Goal: Task Accomplishment & Management: Complete application form

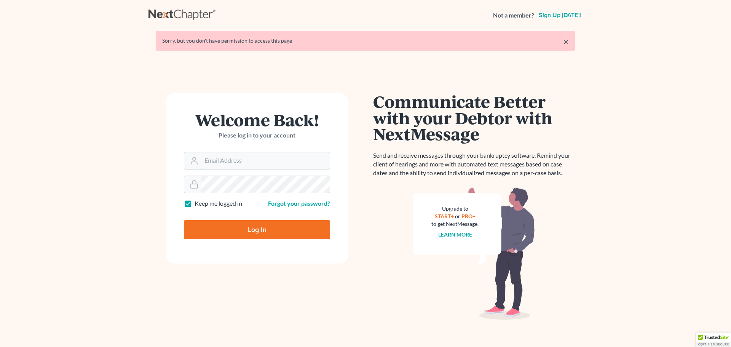
type input "[EMAIL_ADDRESS][DOMAIN_NAME]"
drag, startPoint x: 247, startPoint y: 226, endPoint x: 254, endPoint y: 221, distance: 9.3
click at [249, 224] on input "Log In" at bounding box center [257, 229] width 146 height 19
type input "Thinking..."
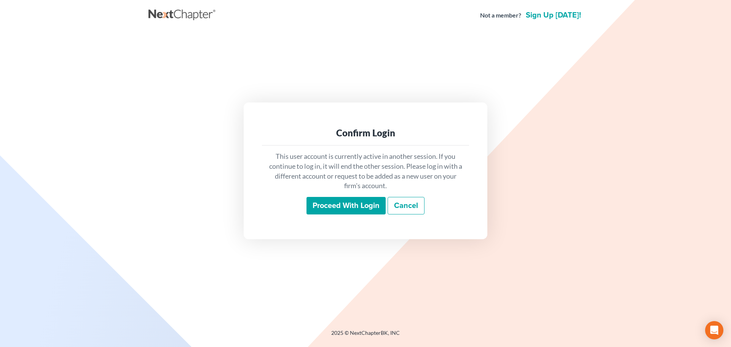
click at [358, 203] on input "Proceed with login" at bounding box center [345, 206] width 79 height 18
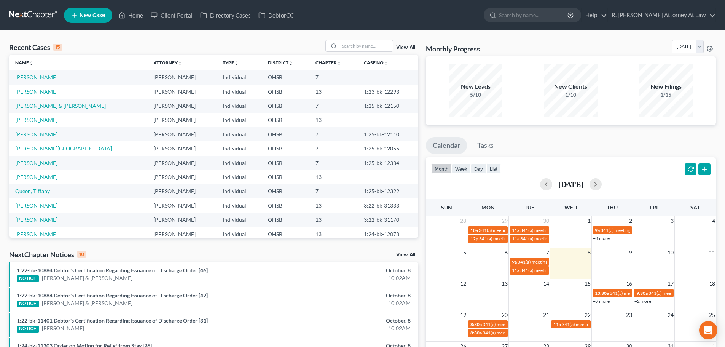
click at [40, 76] on link "Thompson, Alesa" at bounding box center [36, 77] width 42 height 6
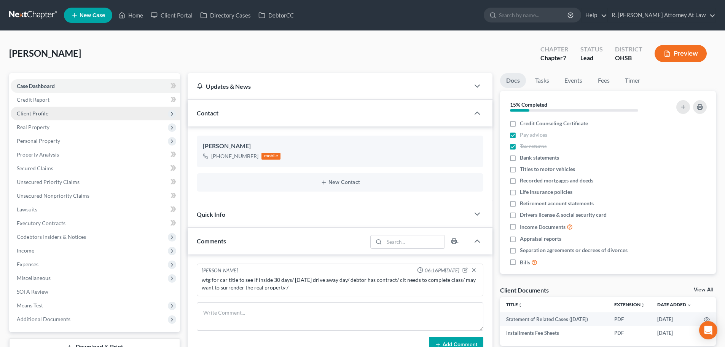
click at [40, 114] on span "Client Profile" at bounding box center [33, 113] width 32 height 6
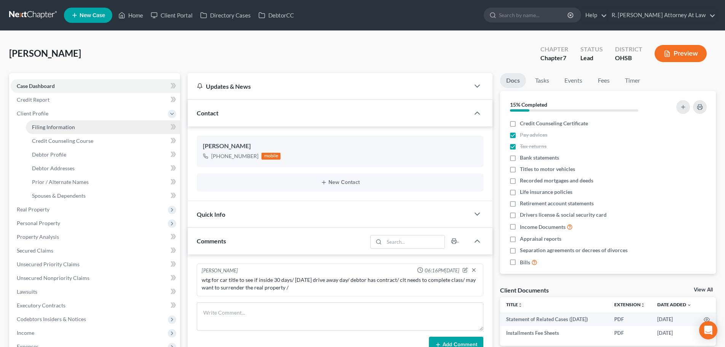
click at [44, 125] on span "Filing Information" at bounding box center [53, 127] width 43 height 6
select select "1"
select select "0"
select select "36"
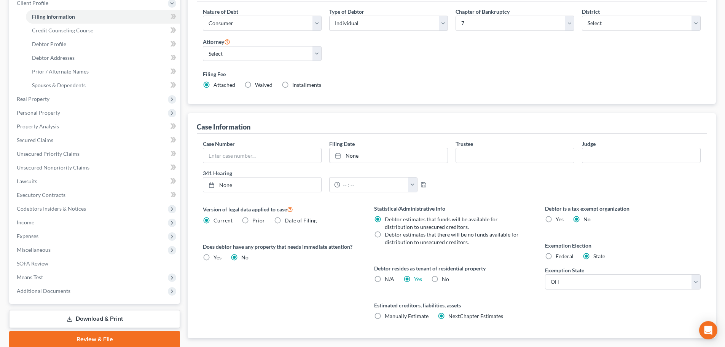
scroll to position [114, 0]
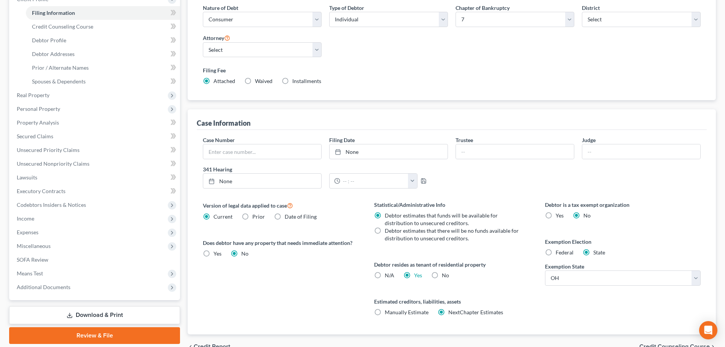
click at [385, 276] on label "N/A" at bounding box center [390, 275] width 10 height 8
click at [388, 276] on input "N/A" at bounding box center [390, 273] width 5 height 5
radio input "true"
radio input "false"
click at [40, 212] on span "Income" at bounding box center [95, 219] width 169 height 14
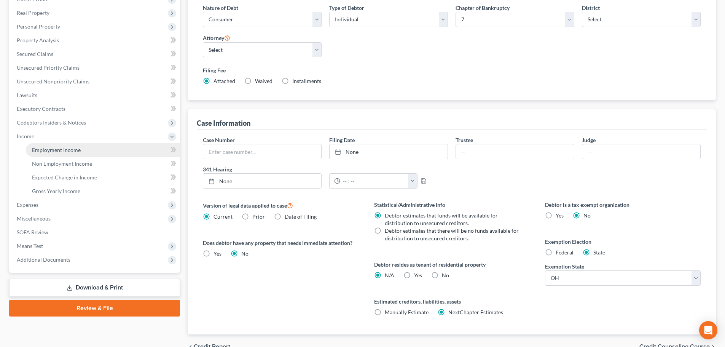
click at [48, 155] on link "Employment Income" at bounding box center [103, 150] width 154 height 14
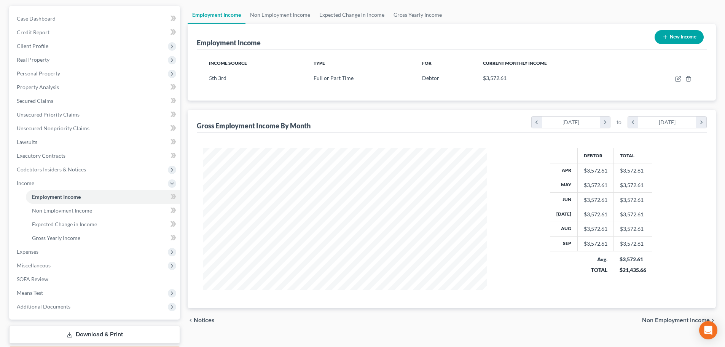
scroll to position [76, 0]
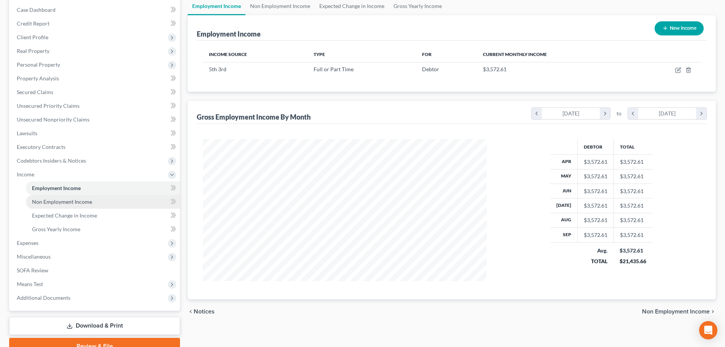
click at [82, 201] on span "Non Employment Income" at bounding box center [62, 201] width 60 height 6
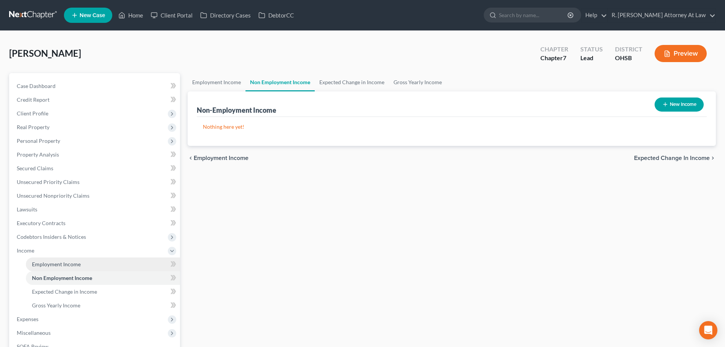
click at [68, 265] on span "Employment Income" at bounding box center [56, 264] width 49 height 6
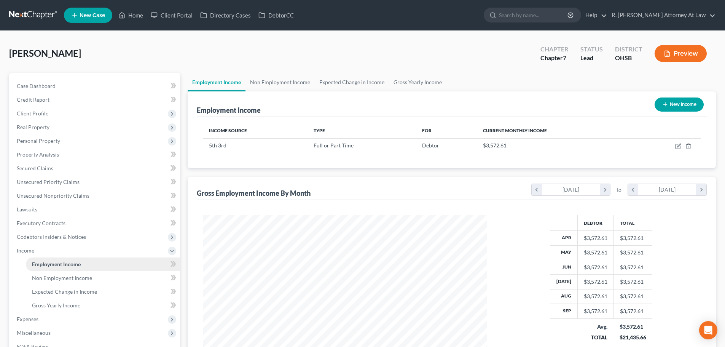
scroll to position [142, 299]
click at [30, 168] on span "Secured Claims" at bounding box center [35, 168] width 37 height 6
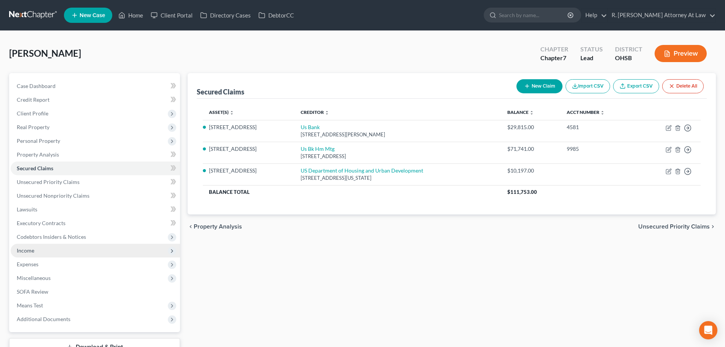
click at [29, 246] on span "Income" at bounding box center [95, 251] width 169 height 14
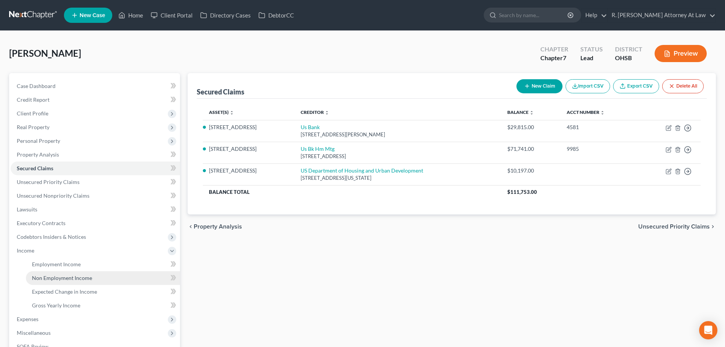
click at [37, 277] on span "Non Employment Income" at bounding box center [62, 277] width 60 height 6
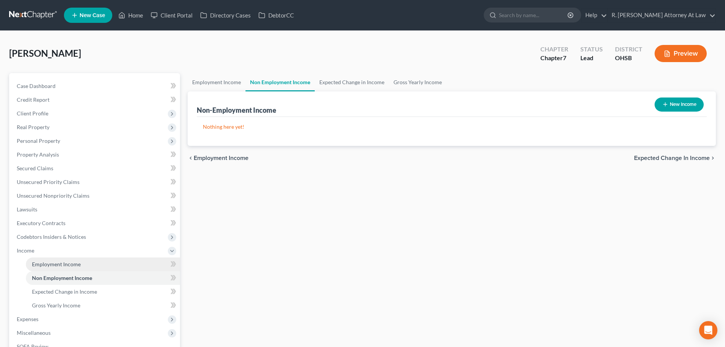
click at [36, 264] on span "Employment Income" at bounding box center [56, 264] width 49 height 6
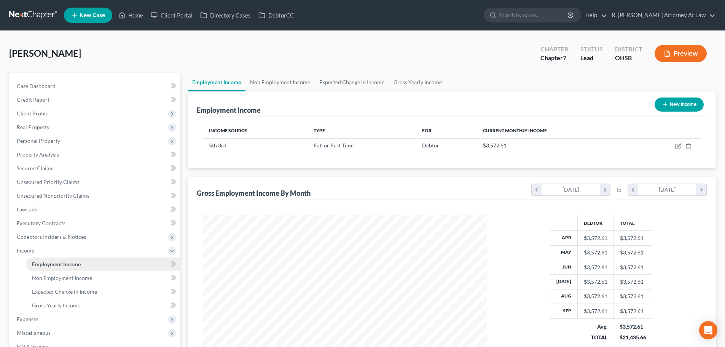
scroll to position [142, 299]
click at [20, 169] on span "Secured Claims" at bounding box center [35, 168] width 37 height 6
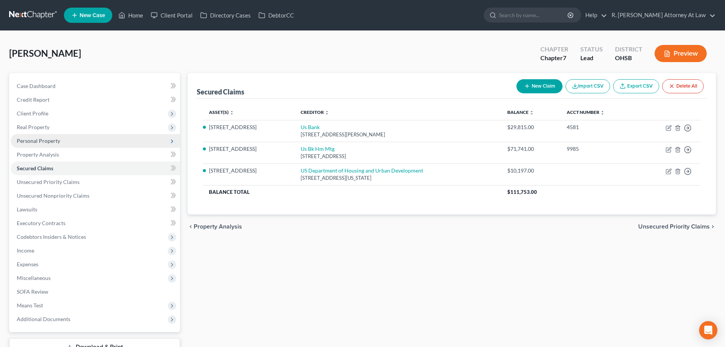
click at [36, 137] on span "Personal Property" at bounding box center [95, 141] width 169 height 14
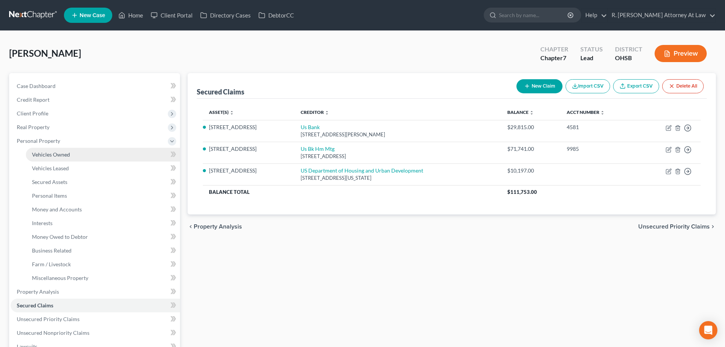
click at [43, 150] on link "Vehicles Owned" at bounding box center [103, 155] width 154 height 14
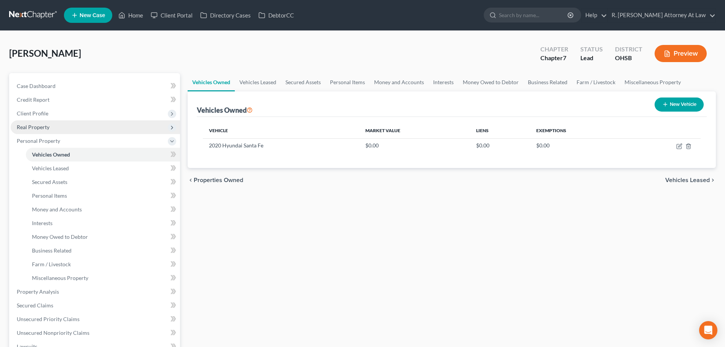
click at [37, 128] on span "Real Property" at bounding box center [33, 127] width 33 height 6
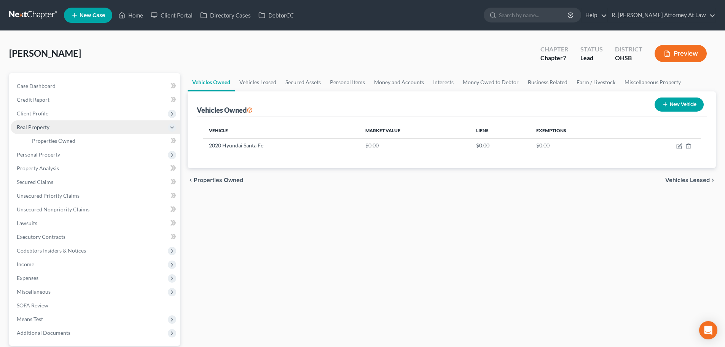
click at [37, 129] on span "Real Property" at bounding box center [33, 127] width 33 height 6
click at [37, 128] on span "Real Property" at bounding box center [33, 127] width 33 height 6
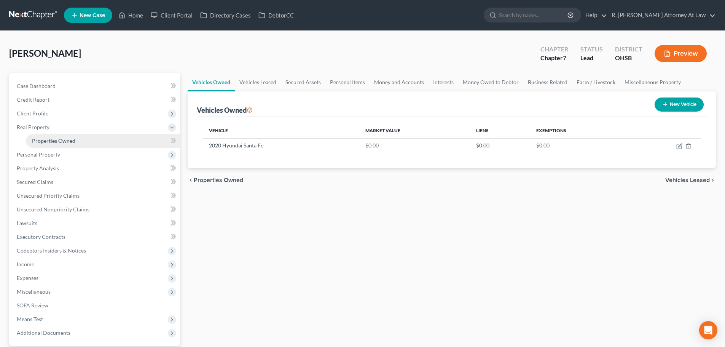
click at [46, 139] on span "Properties Owned" at bounding box center [53, 140] width 43 height 6
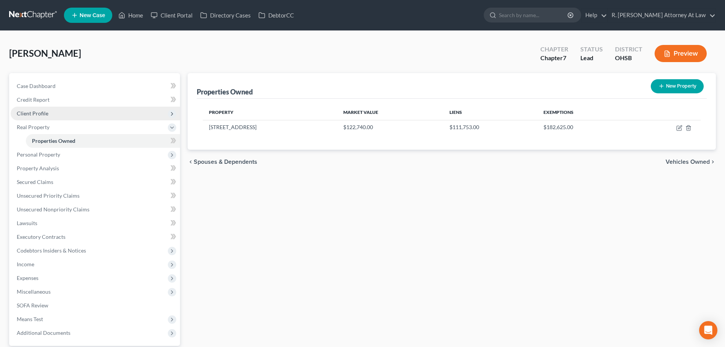
click at [34, 111] on span "Client Profile" at bounding box center [33, 113] width 32 height 6
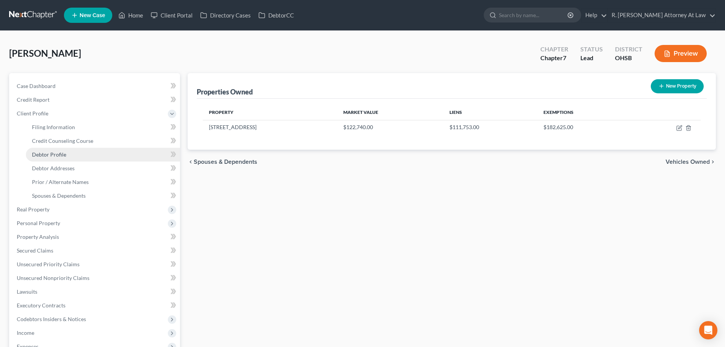
click at [44, 154] on span "Debtor Profile" at bounding box center [49, 154] width 34 height 6
select select "0"
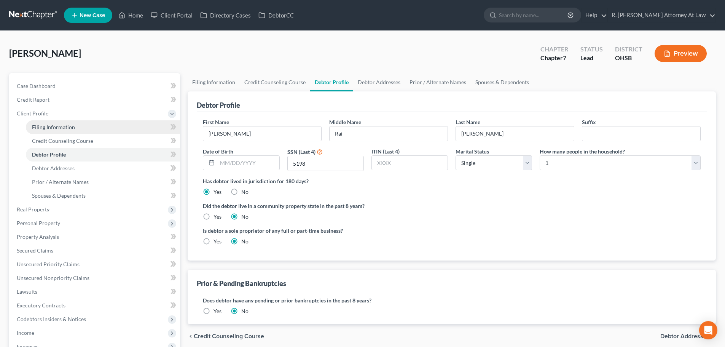
click at [35, 125] on span "Filing Information" at bounding box center [53, 127] width 43 height 6
select select "1"
select select "0"
select select "62"
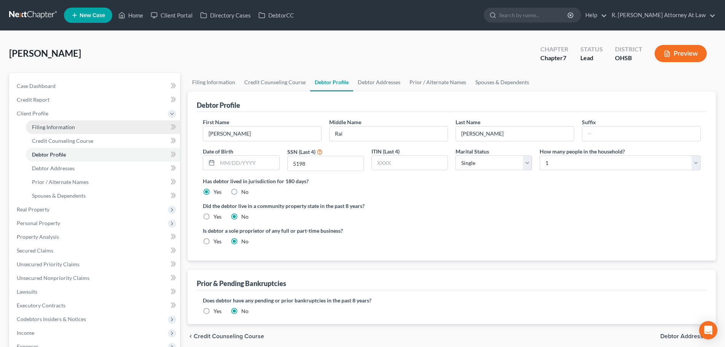
select select "0"
select select "36"
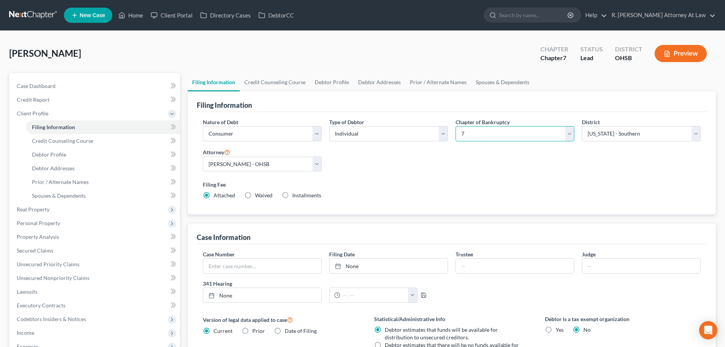
click at [467, 127] on select "Select 7 11 12 13" at bounding box center [515, 133] width 119 height 15
select select "3"
click at [456, 126] on select "Select 7 11 12 13" at bounding box center [515, 133] width 119 height 15
click at [423, 177] on div "Nature of Debt Select Business Consumer Other Nature of Business Select Clearin…" at bounding box center [451, 162] width 505 height 88
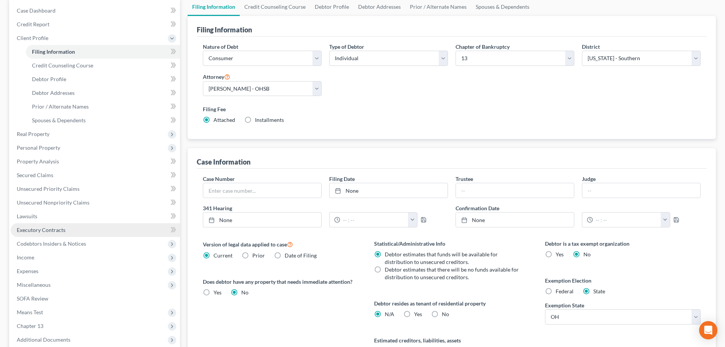
scroll to position [76, 0]
click at [38, 175] on span "Secured Claims" at bounding box center [35, 174] width 37 height 6
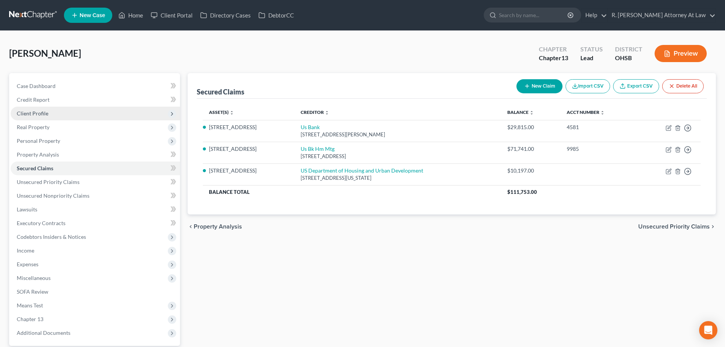
click at [36, 111] on span "Client Profile" at bounding box center [33, 113] width 32 height 6
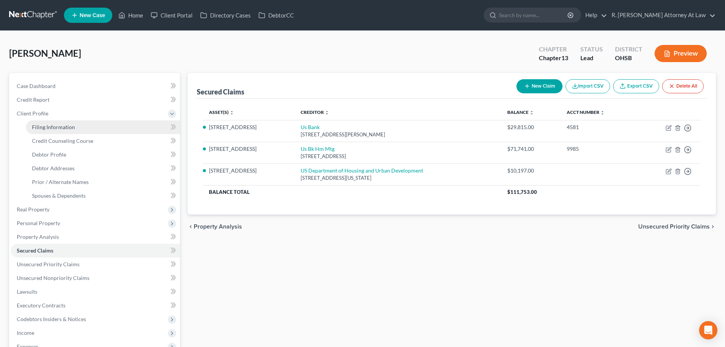
click at [43, 125] on span "Filing Information" at bounding box center [53, 127] width 43 height 6
select select "1"
select select "0"
select select "3"
select select "62"
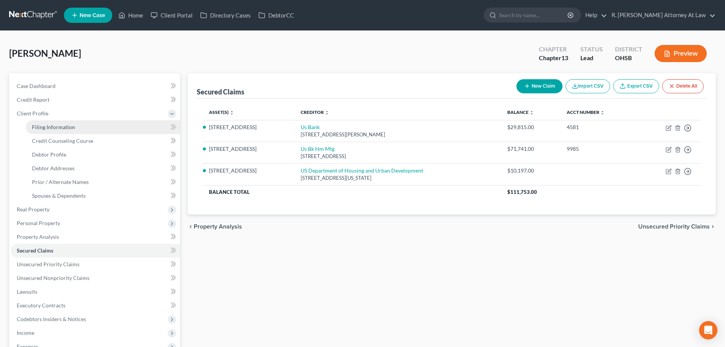
select select "0"
select select "36"
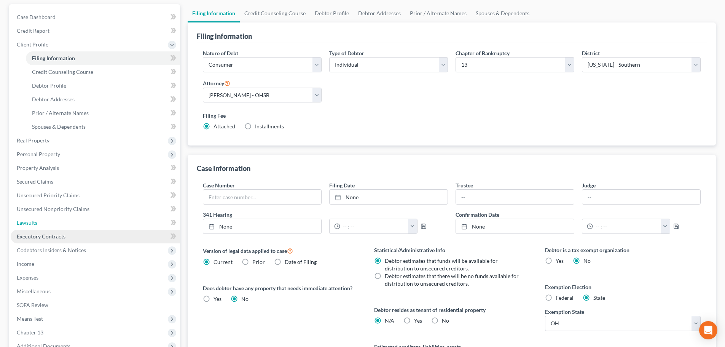
scroll to position [76, 0]
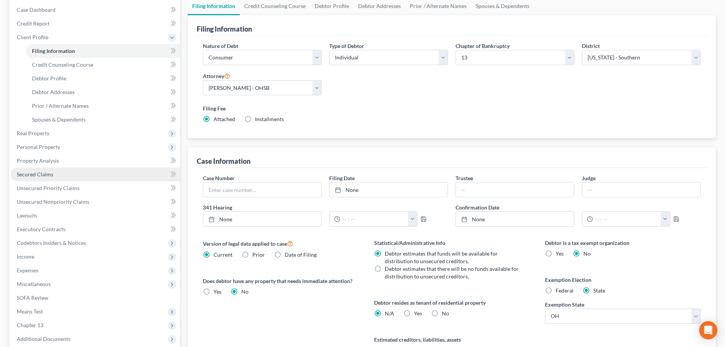
click at [23, 172] on span "Secured Claims" at bounding box center [35, 174] width 37 height 6
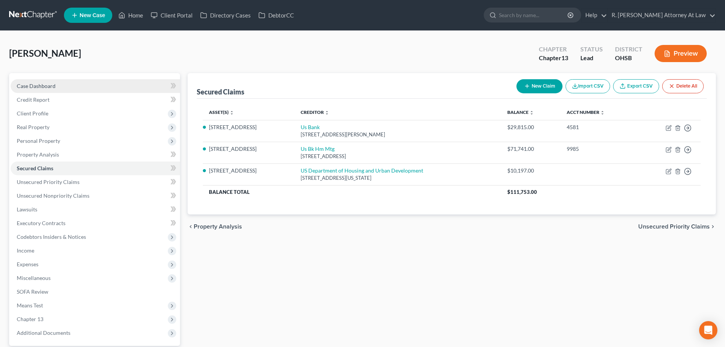
click at [37, 86] on span "Case Dashboard" at bounding box center [36, 86] width 39 height 6
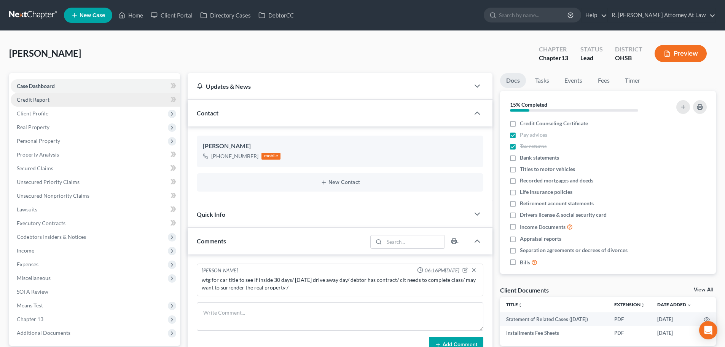
click at [36, 96] on span "Credit Report" at bounding box center [33, 99] width 33 height 6
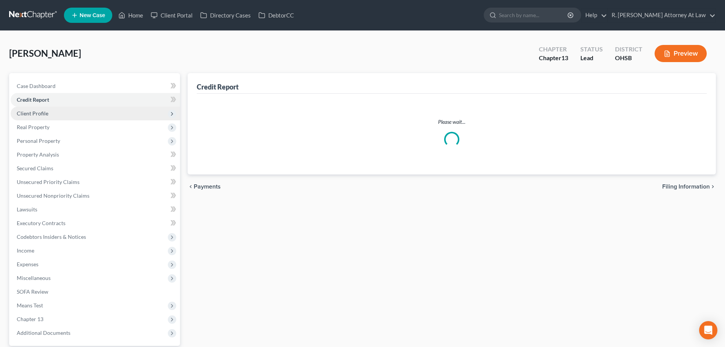
click at [36, 112] on span "Client Profile" at bounding box center [33, 113] width 32 height 6
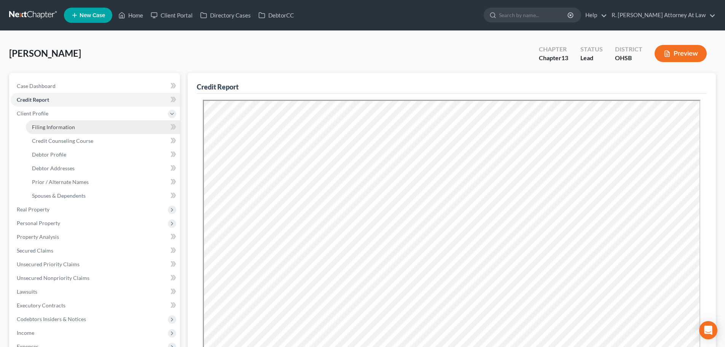
click at [40, 124] on span "Filing Information" at bounding box center [53, 127] width 43 height 6
select select "1"
select select "0"
select select "3"
select select "62"
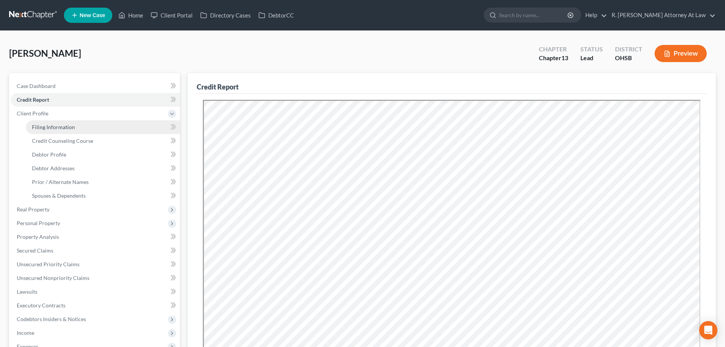
select select "0"
select select "36"
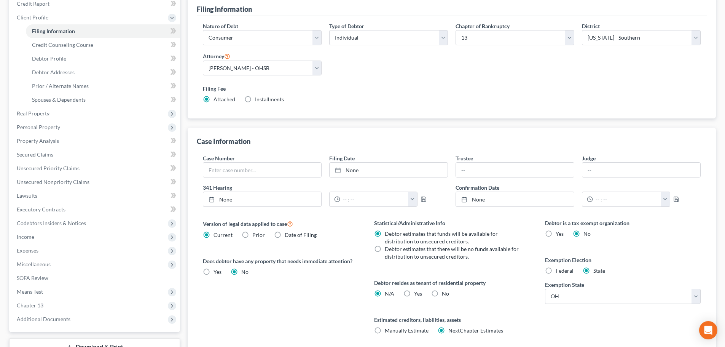
scroll to position [114, 0]
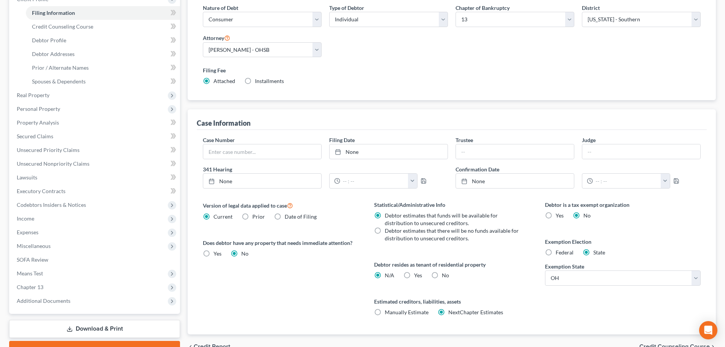
click at [429, 106] on div "Filing Information Nature of Debt Select Business Consumer Other Nature of Busi…" at bounding box center [452, 155] width 528 height 357
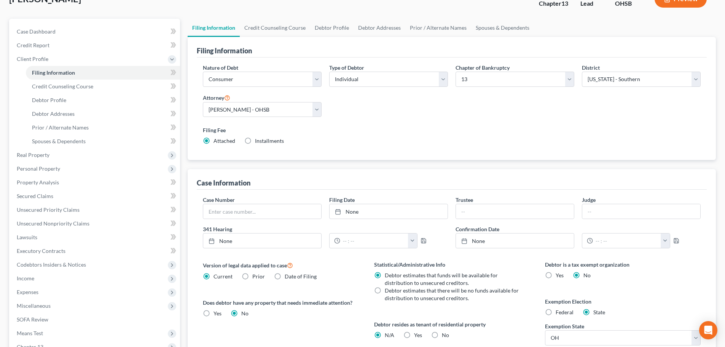
scroll to position [0, 0]
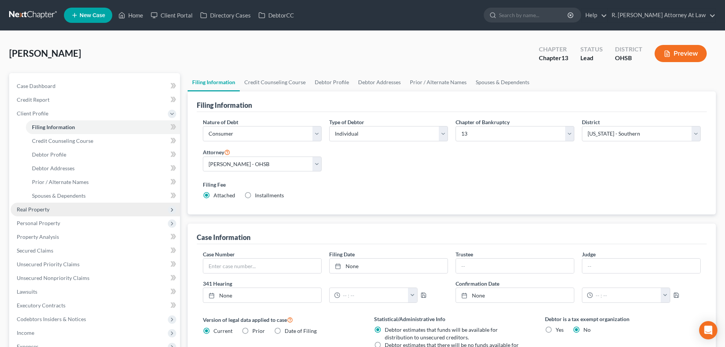
click at [35, 209] on span "Real Property" at bounding box center [33, 209] width 33 height 6
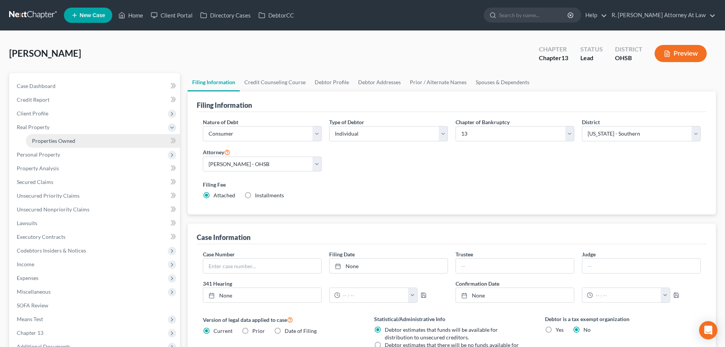
click at [38, 144] on link "Properties Owned" at bounding box center [103, 141] width 154 height 14
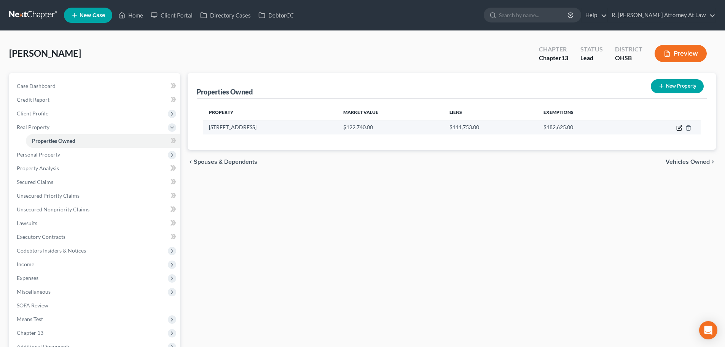
click at [679, 128] on icon "button" at bounding box center [679, 126] width 3 height 3
select select "36"
select select "0"
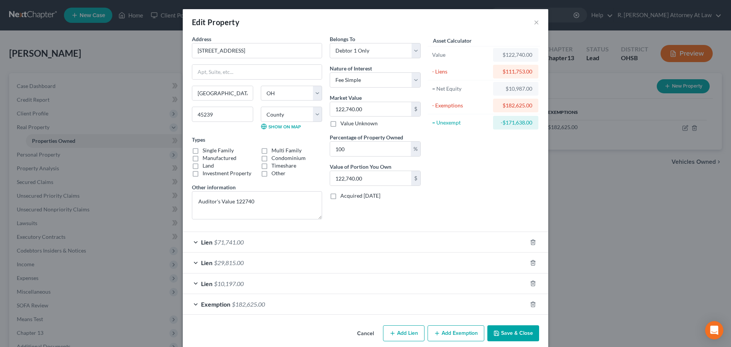
drag, startPoint x: 515, startPoint y: 328, endPoint x: 459, endPoint y: 304, distance: 60.7
click at [510, 324] on div "Cancel Add Lien Add Lease Add Exemption Save & Close" at bounding box center [365, 334] width 365 height 25
click at [495, 328] on button "Save & Close" at bounding box center [513, 333] width 52 height 16
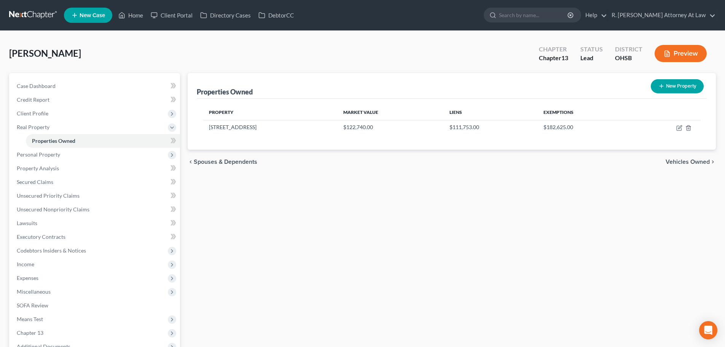
drag, startPoint x: 431, startPoint y: 243, endPoint x: 368, endPoint y: 230, distance: 64.2
click at [431, 243] on div "Properties Owned New Property Property Market Value Liens Exemptions 2272 Debli…" at bounding box center [452, 238] width 536 height 330
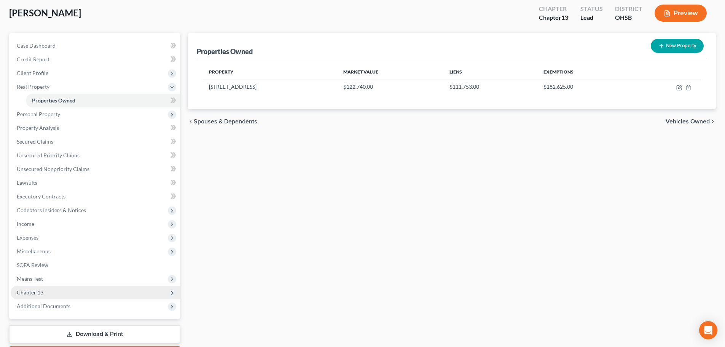
scroll to position [76, 0]
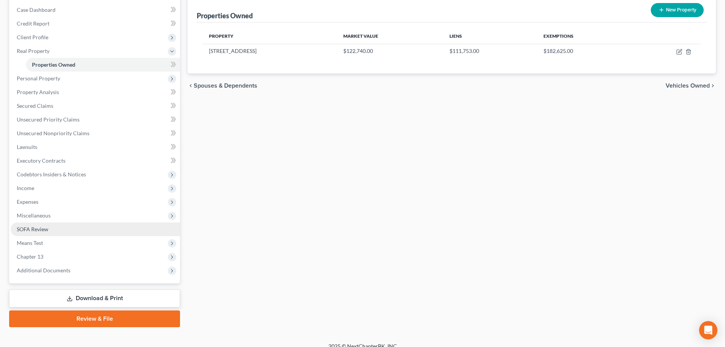
click at [30, 226] on span "SOFA Review" at bounding box center [33, 229] width 32 height 6
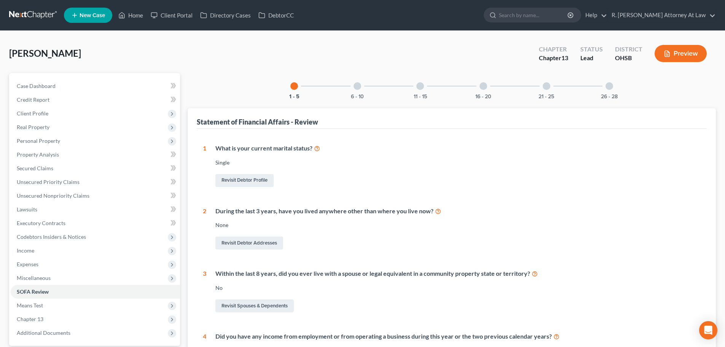
click at [484, 86] on div at bounding box center [484, 86] width 8 height 8
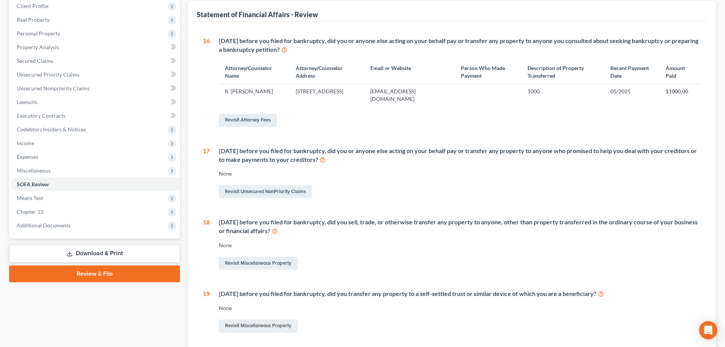
scroll to position [38, 0]
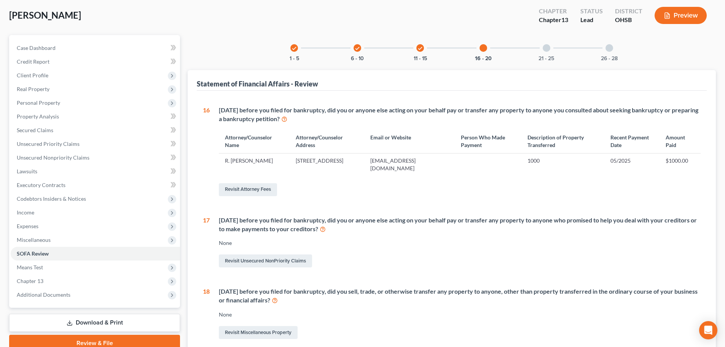
click at [609, 46] on div at bounding box center [610, 48] width 8 height 8
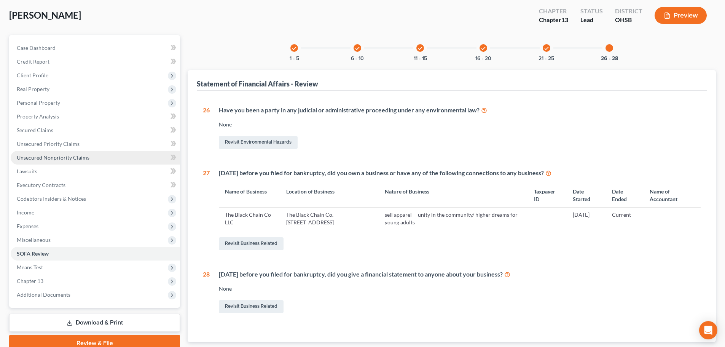
click at [75, 152] on link "Unsecured Nonpriority Claims" at bounding box center [95, 158] width 169 height 14
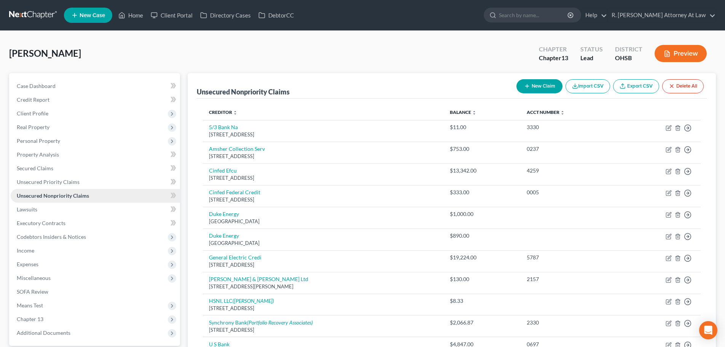
click at [62, 193] on span "Unsecured Nonpriority Claims" at bounding box center [53, 195] width 72 height 6
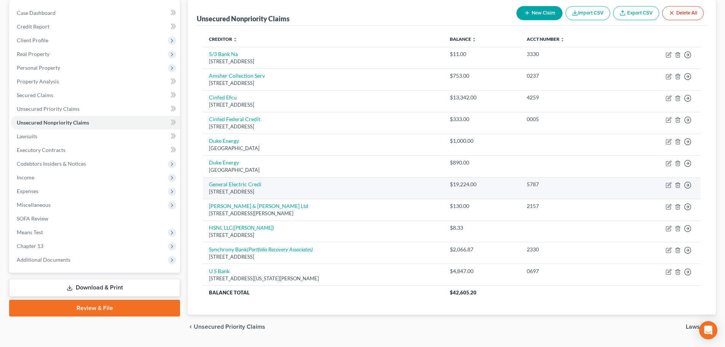
scroll to position [76, 0]
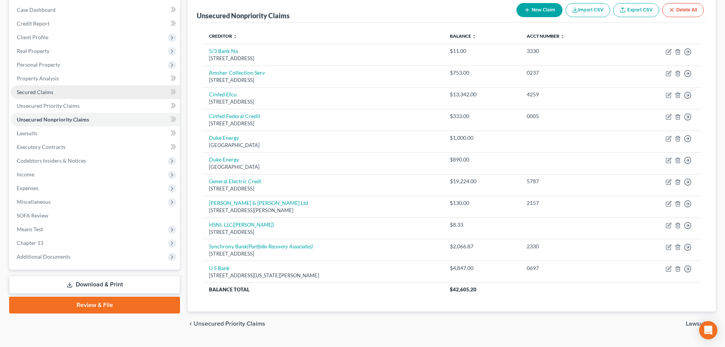
click at [52, 88] on link "Secured Claims" at bounding box center [95, 92] width 169 height 14
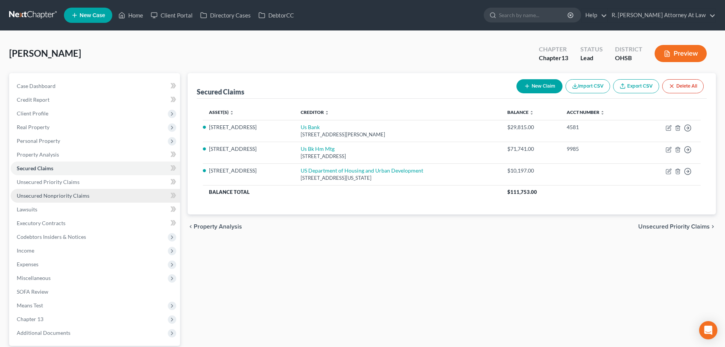
click at [40, 198] on span "Unsecured Nonpriority Claims" at bounding box center [53, 195] width 73 height 6
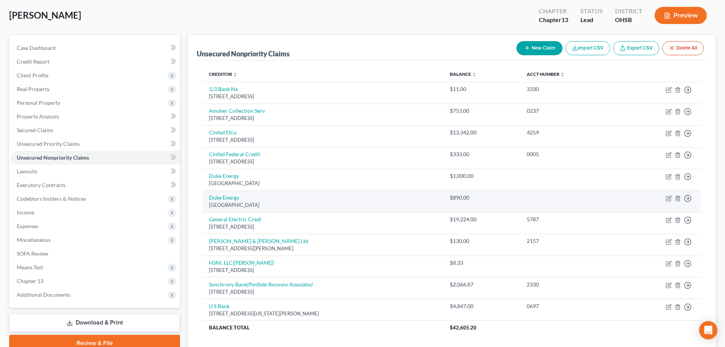
scroll to position [76, 0]
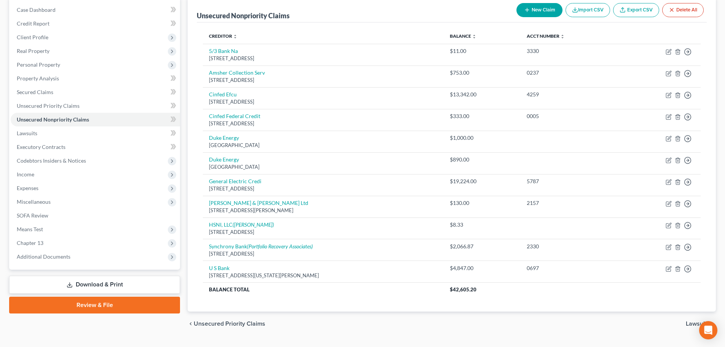
click at [188, 299] on div "Unsecured Nonpriority Claims New Claim Import CSV Export CSV Delete All Credito…" at bounding box center [452, 154] width 528 height 315
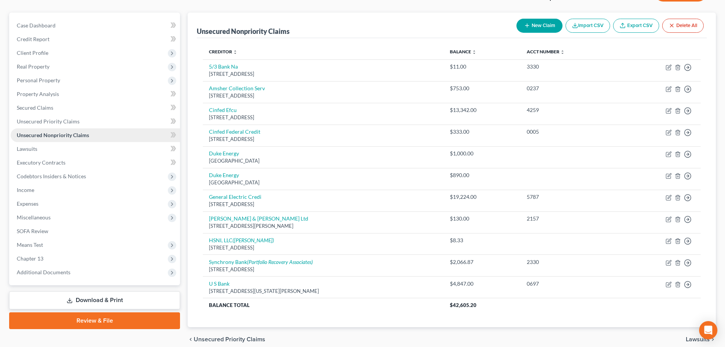
scroll to position [18, 0]
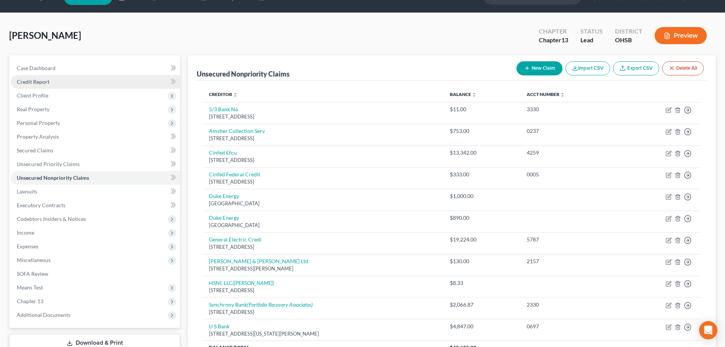
click at [29, 81] on span "Credit Report" at bounding box center [33, 81] width 33 height 6
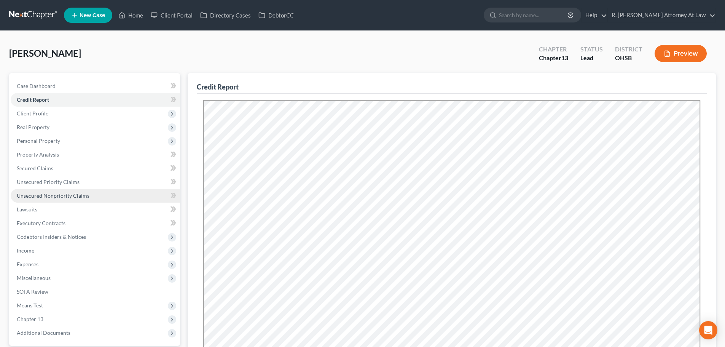
click at [56, 194] on span "Unsecured Nonpriority Claims" at bounding box center [53, 195] width 73 height 6
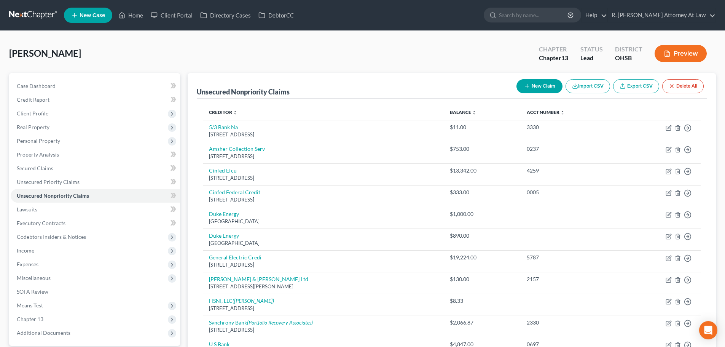
click at [532, 84] on button "New Claim" at bounding box center [539, 86] width 46 height 14
select select "0"
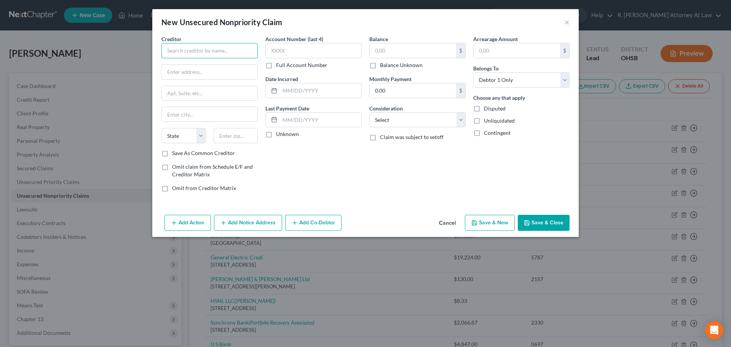
click at [167, 51] on input "text" at bounding box center [209, 50] width 96 height 15
click at [218, 48] on input "Cinfed Credit Union`" at bounding box center [209, 50] width 96 height 15
type input "Cinfed Credit Union"
click at [383, 53] on input "text" at bounding box center [413, 50] width 86 height 14
type input "5,000"
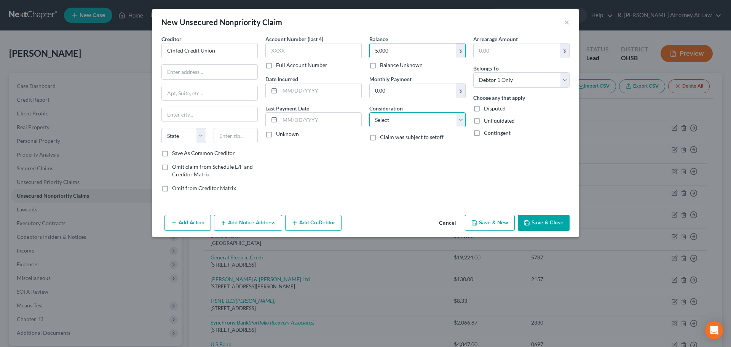
click at [384, 116] on select "Select Cable / Satellite Services Collection Agency Credit Card Debt Debt Couns…" at bounding box center [417, 119] width 96 height 15
select select "2"
click at [369, 112] on select "Select Cable / Satellite Services Collection Agency Credit Card Debt Debt Couns…" at bounding box center [417, 119] width 96 height 15
click at [214, 69] on input "text" at bounding box center [210, 72] width 96 height 14
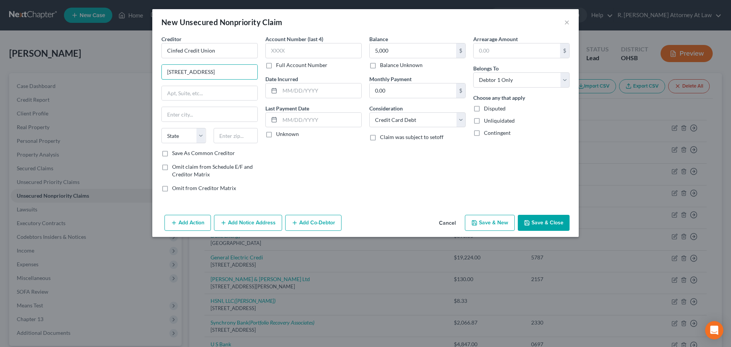
type input "7364 Reading Rd"
click at [553, 222] on button "Save & Close" at bounding box center [544, 223] width 52 height 16
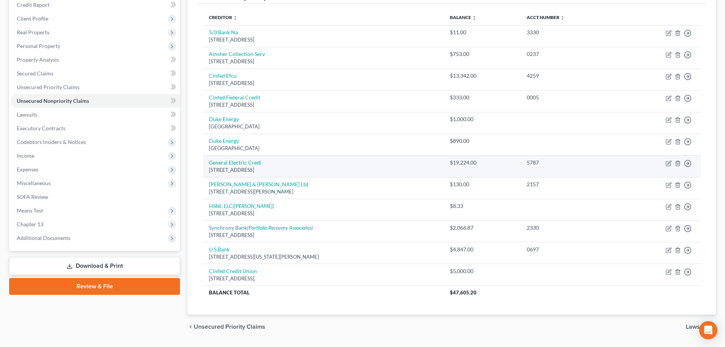
scroll to position [116, 0]
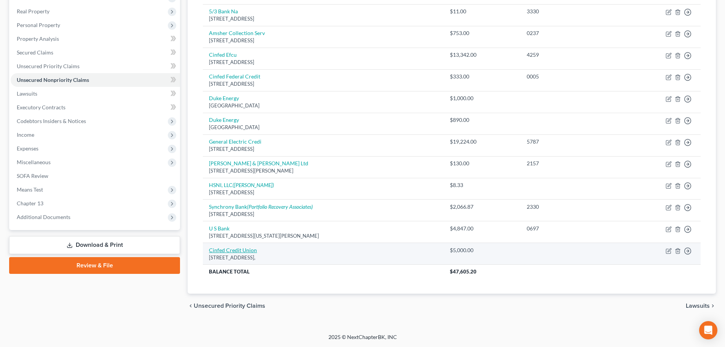
click at [232, 247] on link "Cinfed Credit Union" at bounding box center [233, 250] width 48 height 6
select select "2"
select select "0"
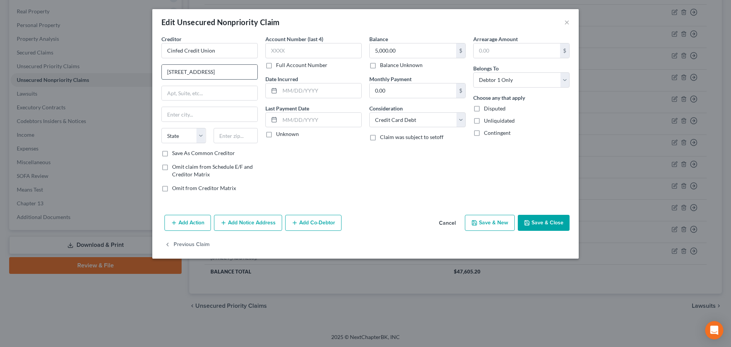
click at [210, 72] on input "7364 Reading Rd" at bounding box center [210, 72] width 96 height 14
click at [220, 132] on input "text" at bounding box center [236, 135] width 45 height 15
type input "45239"
click at [242, 83] on div "Creditor * Cinfed Credit Union 7364 Reading Rd State AL AK AR AZ CA CO CT DE DC…" at bounding box center [209, 92] width 96 height 114
type input "Cincinnati"
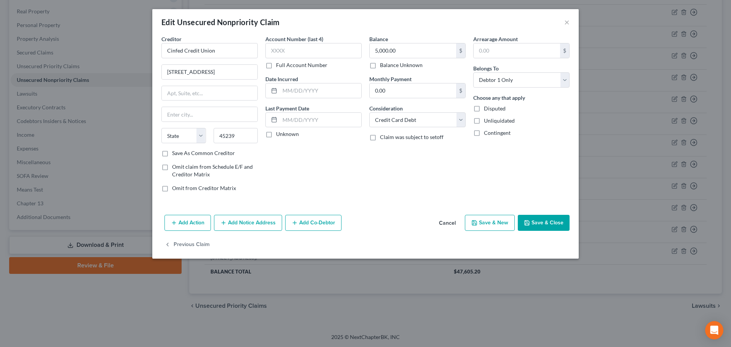
select select "36"
click at [551, 220] on button "Save & Close" at bounding box center [544, 223] width 52 height 16
type input "0"
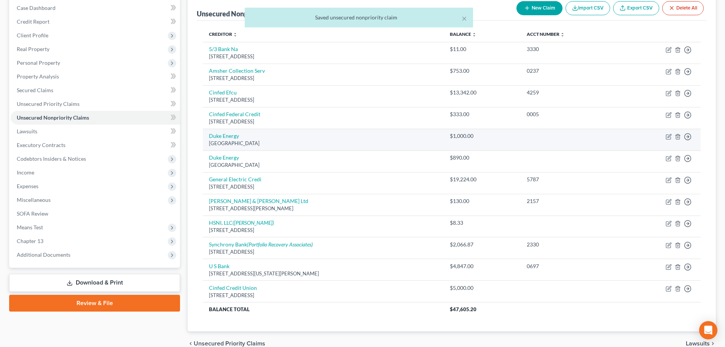
scroll to position [78, 0]
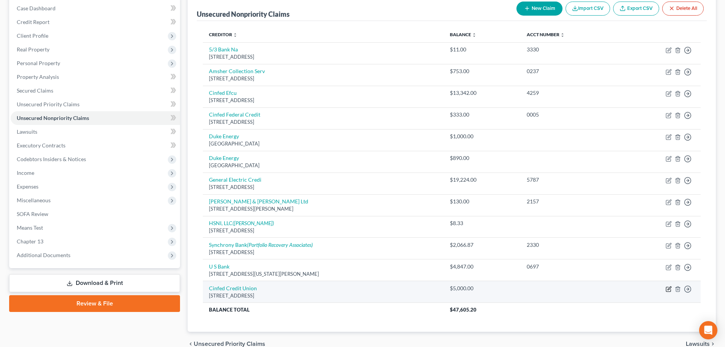
click at [668, 289] on icon "button" at bounding box center [669, 289] width 6 height 6
select select "36"
select select "2"
select select "0"
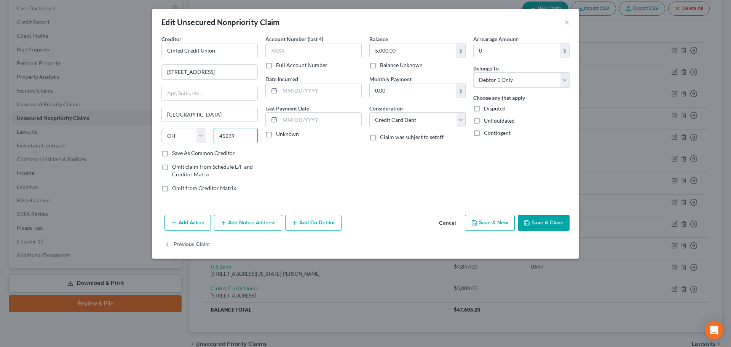
click at [236, 138] on input "45239" at bounding box center [236, 135] width 45 height 15
type input "45237"
click at [549, 228] on button "Save & Close" at bounding box center [544, 223] width 52 height 16
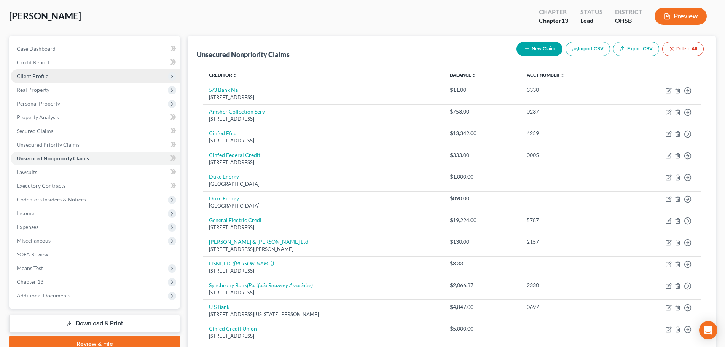
scroll to position [0, 0]
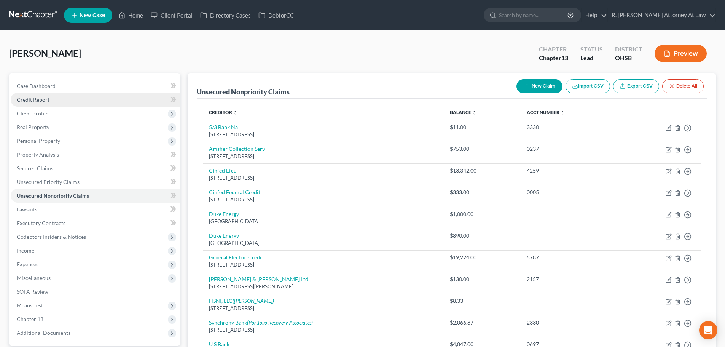
click at [31, 95] on link "Credit Report" at bounding box center [95, 100] width 169 height 14
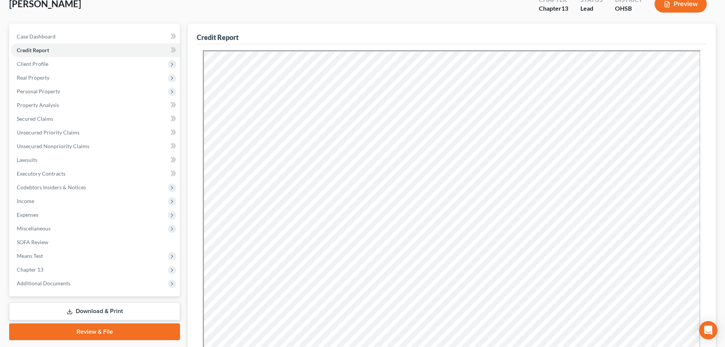
scroll to position [38, 0]
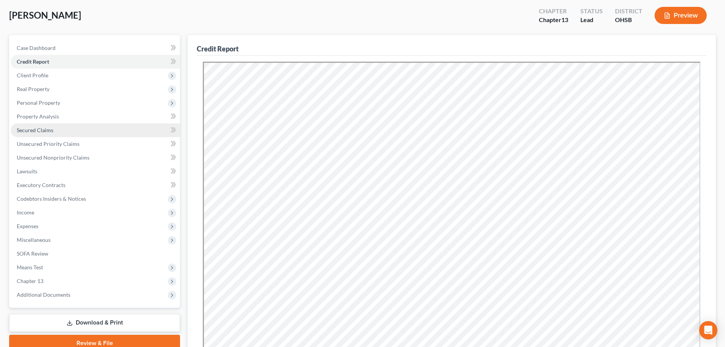
drag, startPoint x: 25, startPoint y: 126, endPoint x: 18, endPoint y: 125, distance: 7.2
click at [25, 126] on link "Secured Claims" at bounding box center [95, 130] width 169 height 14
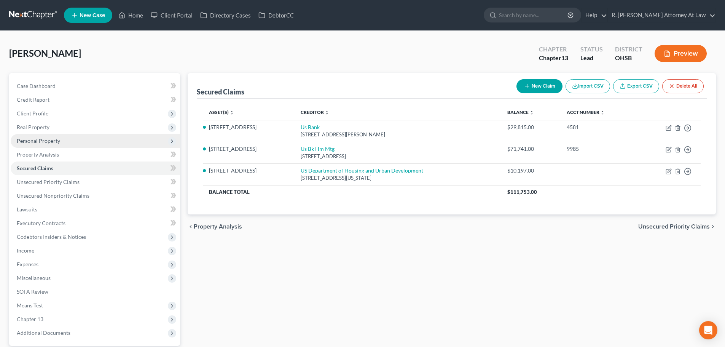
click at [35, 139] on span "Personal Property" at bounding box center [38, 140] width 43 height 6
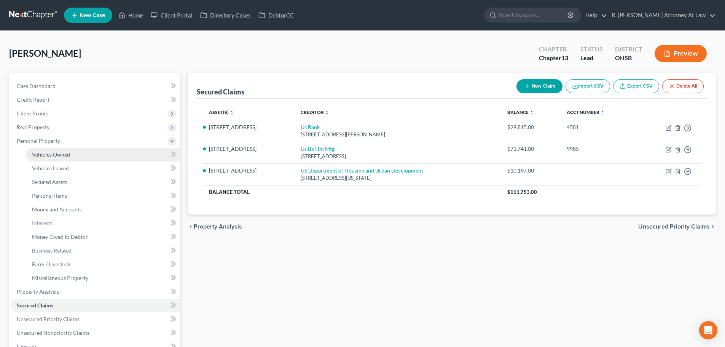
click at [44, 151] on span "Vehicles Owned" at bounding box center [51, 154] width 38 height 6
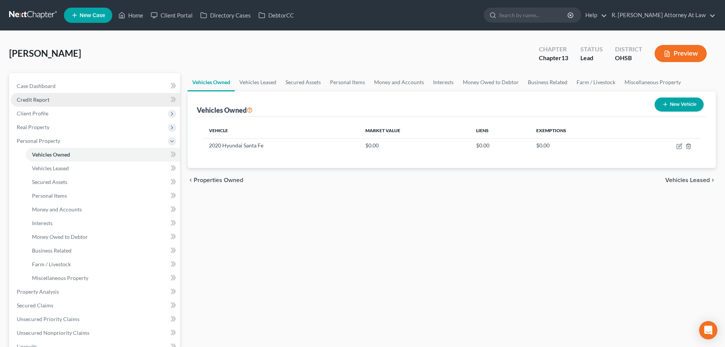
click at [32, 97] on span "Credit Report" at bounding box center [33, 99] width 33 height 6
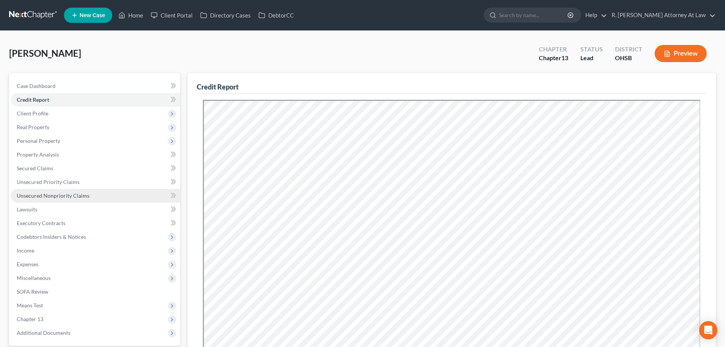
click at [32, 195] on span "Unsecured Nonpriority Claims" at bounding box center [53, 195] width 73 height 6
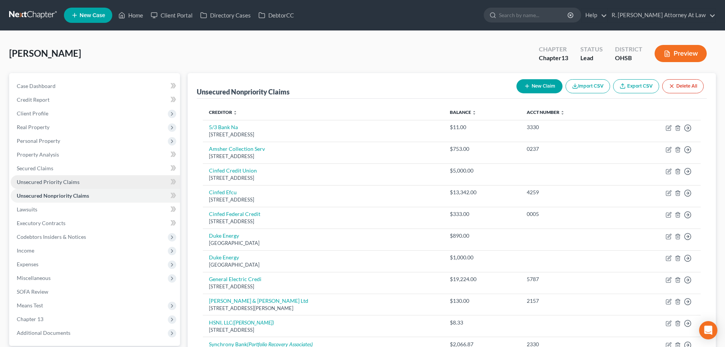
click at [33, 183] on span "Unsecured Priority Claims" at bounding box center [48, 181] width 63 height 6
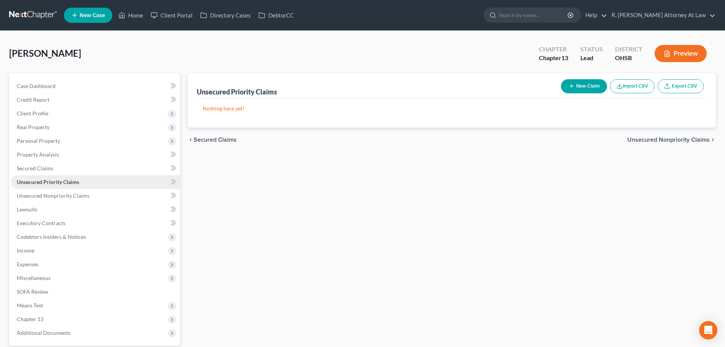
click at [33, 183] on span "Unsecured Priority Claims" at bounding box center [48, 181] width 62 height 6
click at [33, 193] on span "Unsecured Nonpriority Claims" at bounding box center [53, 195] width 73 height 6
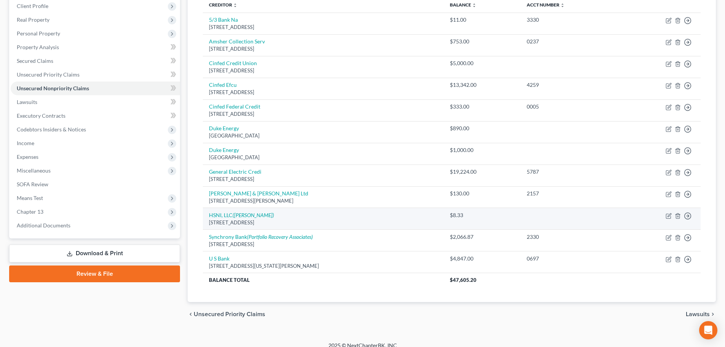
scroll to position [116, 0]
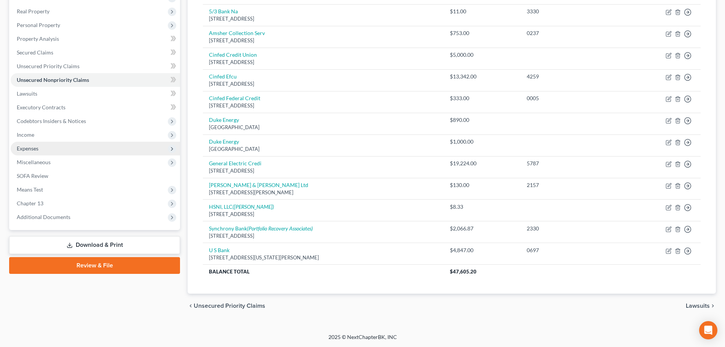
click at [29, 147] on span "Expenses" at bounding box center [28, 148] width 22 height 6
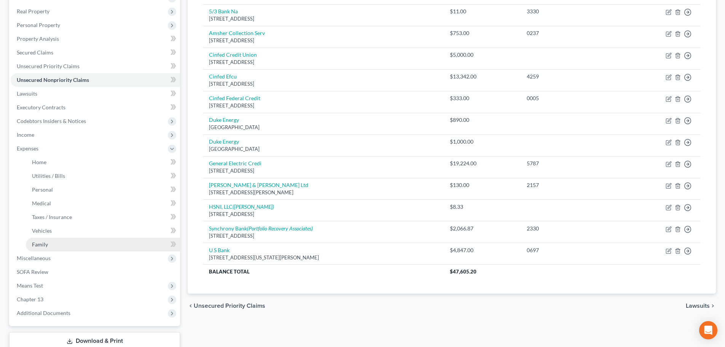
click at [37, 245] on span "Family" at bounding box center [40, 244] width 16 height 6
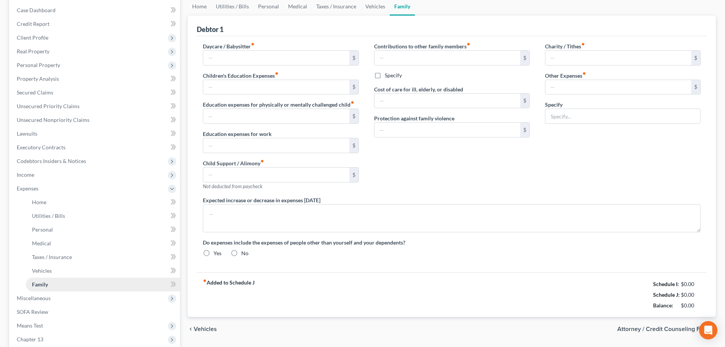
type input "0.00"
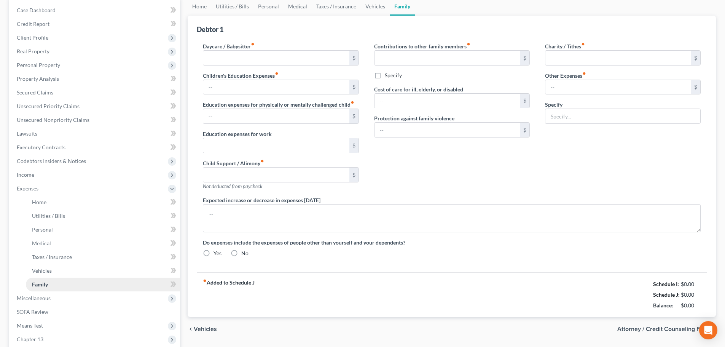
type input "0.00"
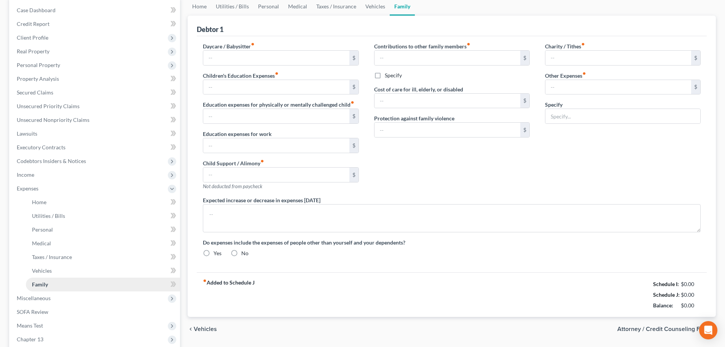
radio input "true"
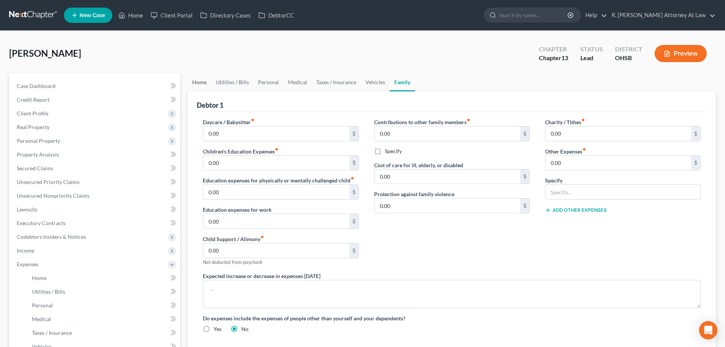
click at [201, 80] on link "Home" at bounding box center [200, 82] width 24 height 18
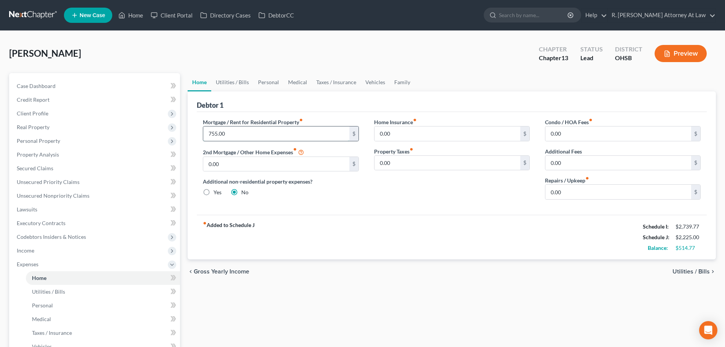
click at [234, 135] on input "755.00" at bounding box center [276, 133] width 146 height 14
click at [231, 83] on link "Utilities / Bills" at bounding box center [232, 82] width 42 height 18
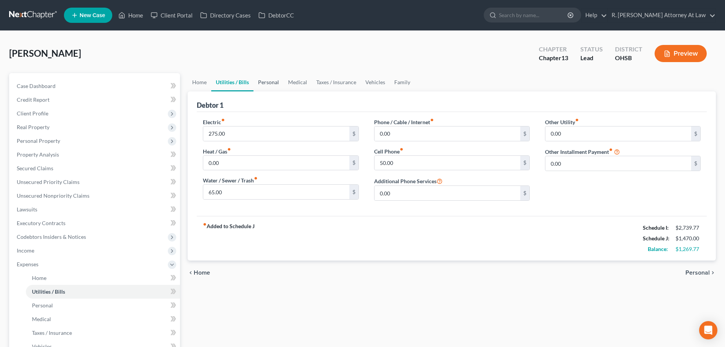
drag, startPoint x: 268, startPoint y: 83, endPoint x: 272, endPoint y: 80, distance: 5.1
click at [268, 82] on link "Personal" at bounding box center [268, 82] width 30 height 18
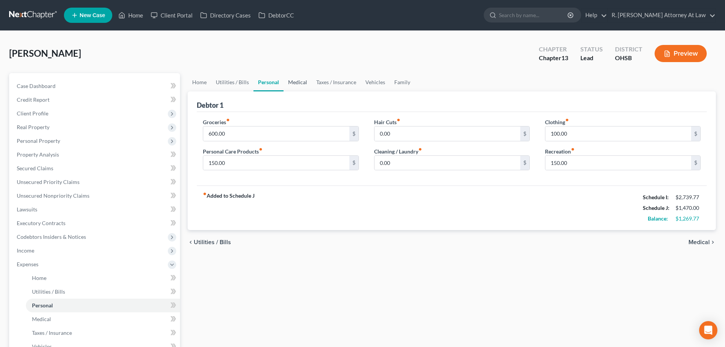
click at [290, 80] on link "Medical" at bounding box center [298, 82] width 28 height 18
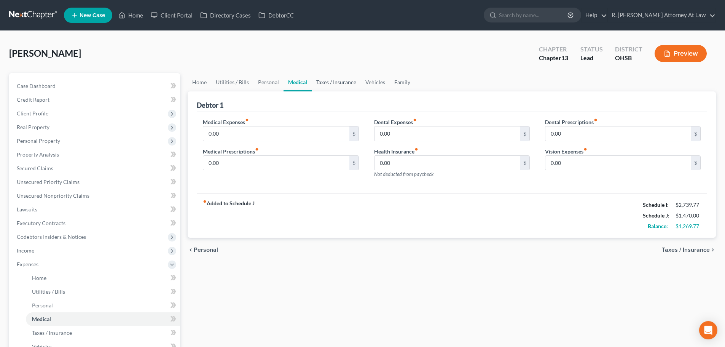
click at [322, 83] on link "Taxes / Insurance" at bounding box center [336, 82] width 49 height 18
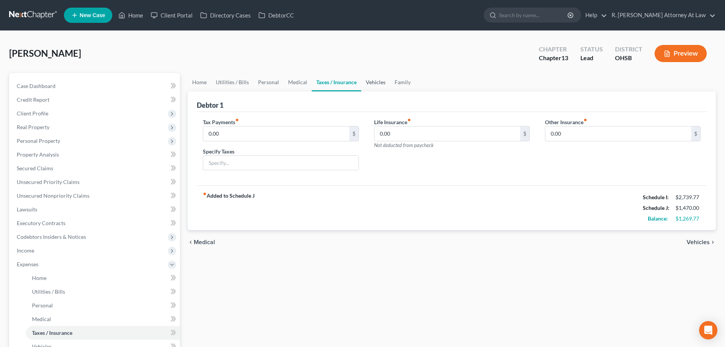
click at [384, 83] on link "Vehicles" at bounding box center [375, 82] width 29 height 18
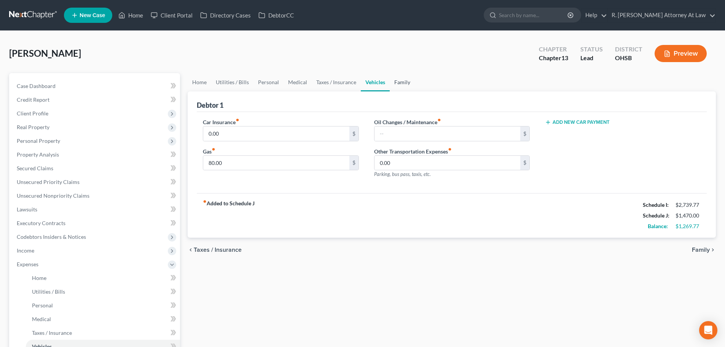
click at [395, 83] on link "Family" at bounding box center [402, 82] width 25 height 18
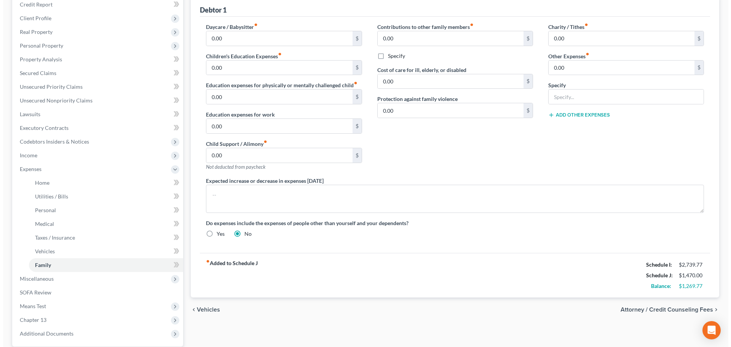
scroll to position [114, 0]
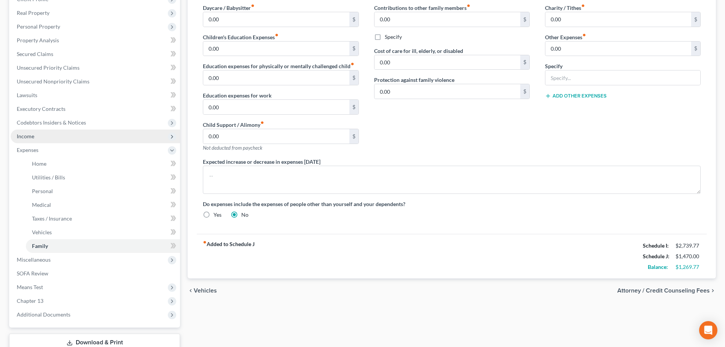
click at [25, 135] on span "Income" at bounding box center [26, 136] width 18 height 6
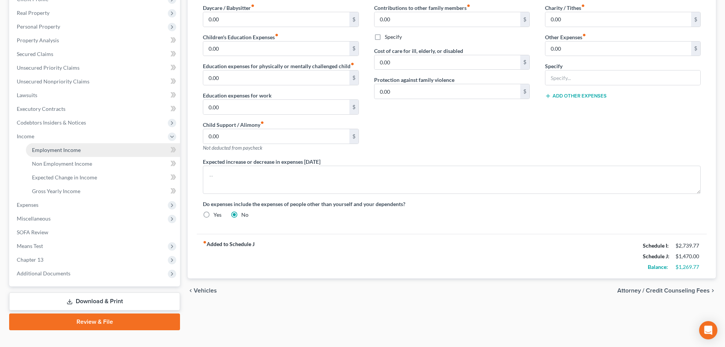
click at [31, 148] on link "Employment Income" at bounding box center [103, 150] width 154 height 14
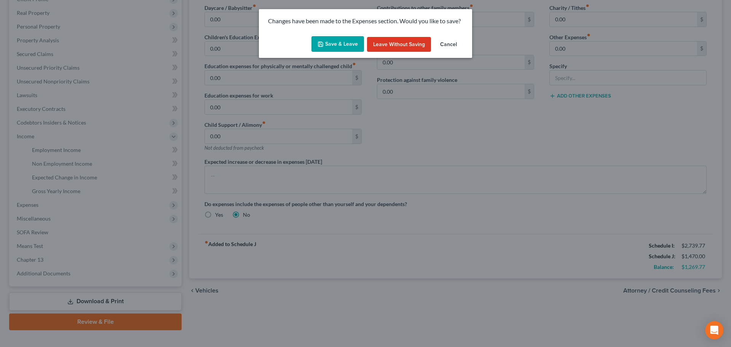
click at [343, 46] on button "Save & Leave" at bounding box center [337, 44] width 53 height 16
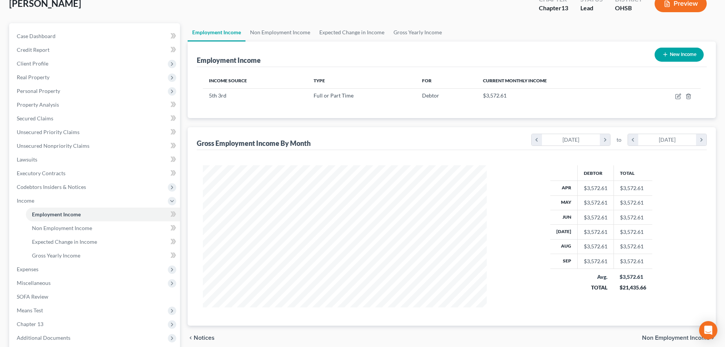
scroll to position [126, 0]
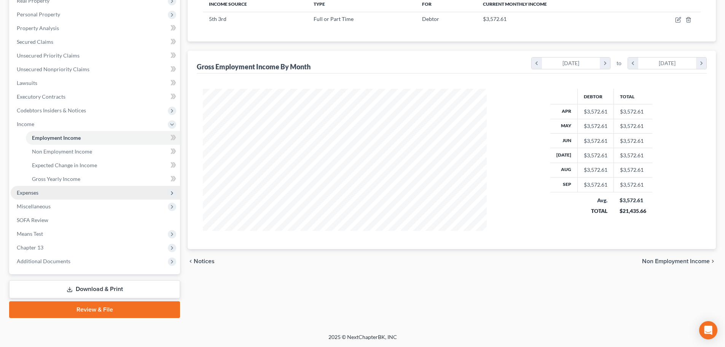
click at [27, 189] on span "Expenses" at bounding box center [28, 192] width 22 height 6
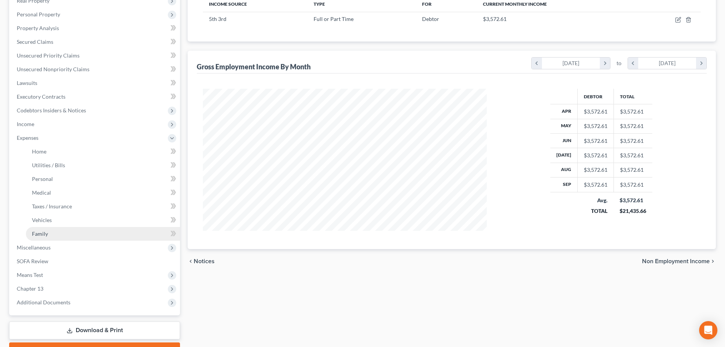
click at [36, 234] on span "Family" at bounding box center [40, 233] width 16 height 6
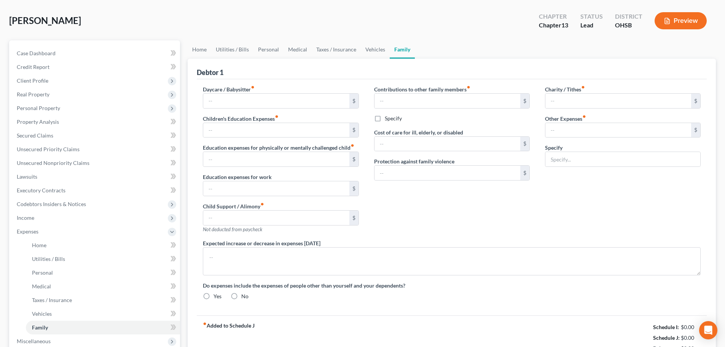
type input "0.00"
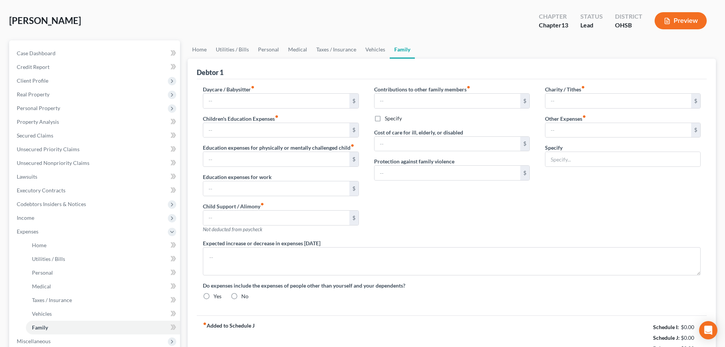
type input "0.00"
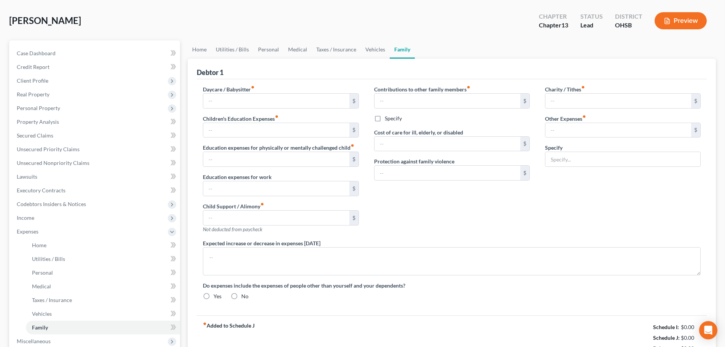
radio input "true"
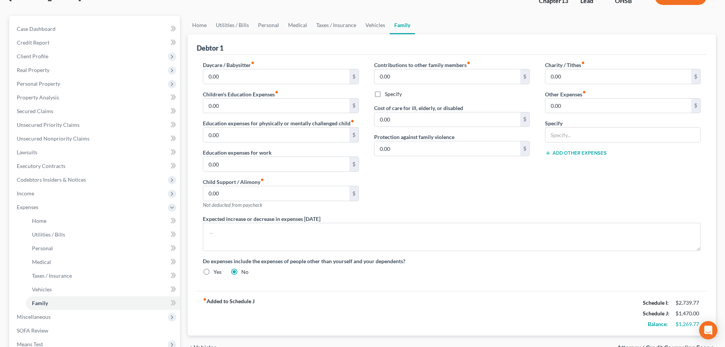
scroll to position [15, 0]
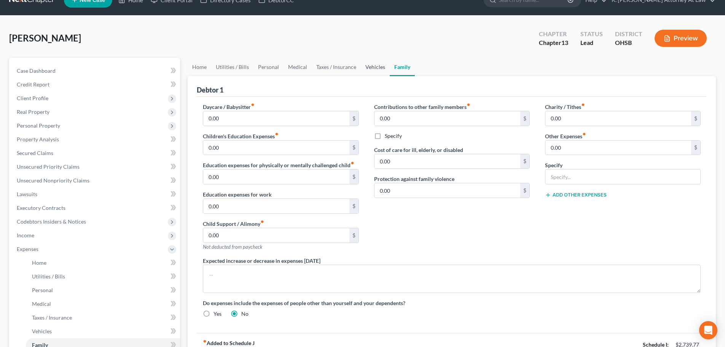
click at [373, 67] on link "Vehicles" at bounding box center [375, 67] width 29 height 18
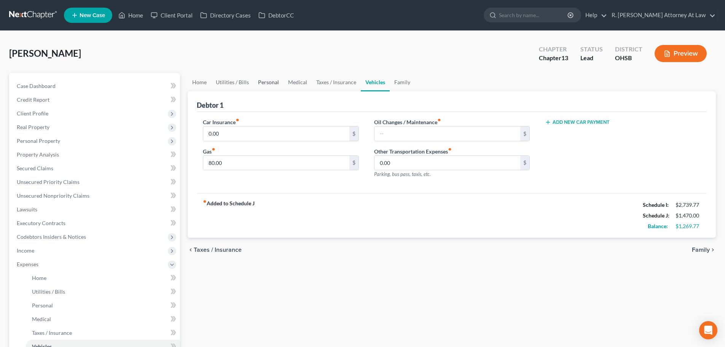
click at [271, 81] on link "Personal" at bounding box center [268, 82] width 30 height 18
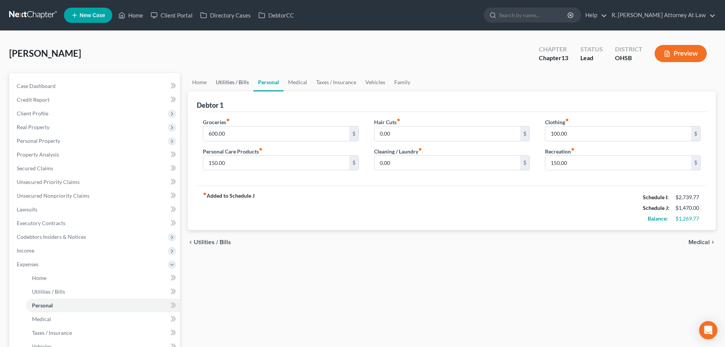
click at [231, 81] on link "Utilities / Bills" at bounding box center [232, 82] width 42 height 18
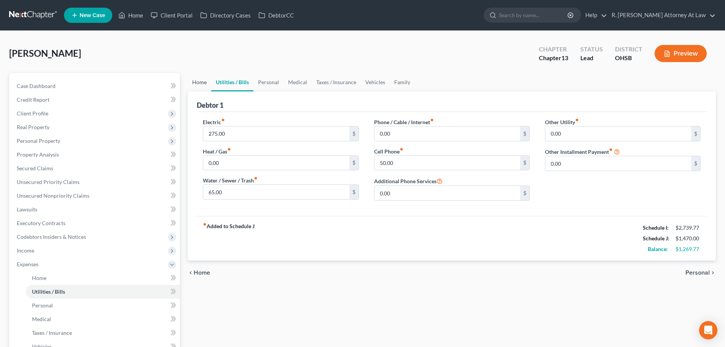
click at [197, 82] on link "Home" at bounding box center [200, 82] width 24 height 18
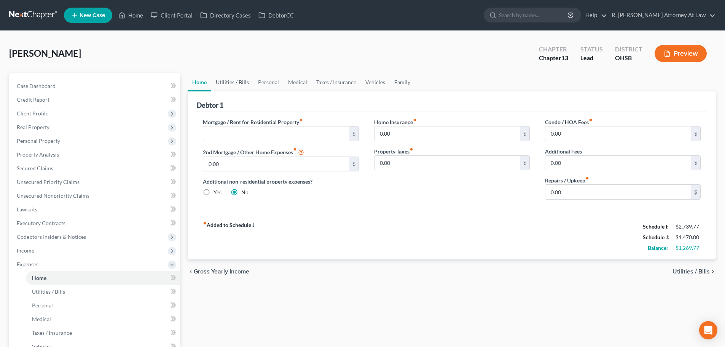
click at [220, 81] on link "Utilities / Bills" at bounding box center [232, 82] width 42 height 18
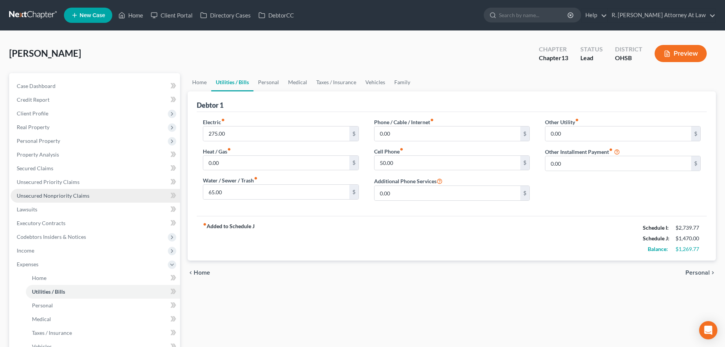
click at [38, 190] on link "Unsecured Nonpriority Claims" at bounding box center [95, 196] width 169 height 14
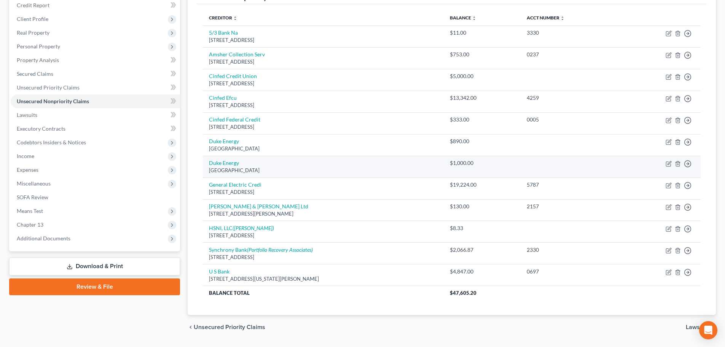
scroll to position [76, 0]
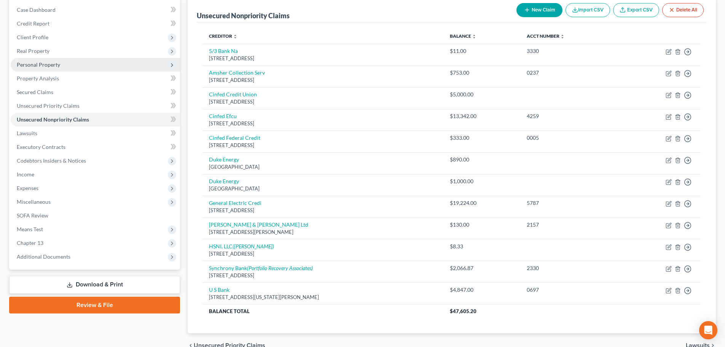
click at [34, 66] on span "Personal Property" at bounding box center [38, 64] width 43 height 6
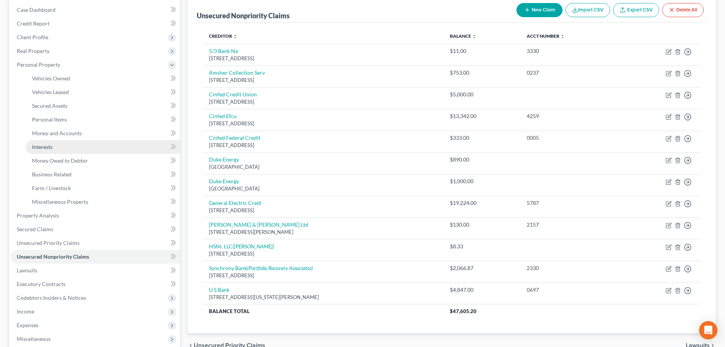
click at [44, 148] on span "Interests" at bounding box center [42, 146] width 21 height 6
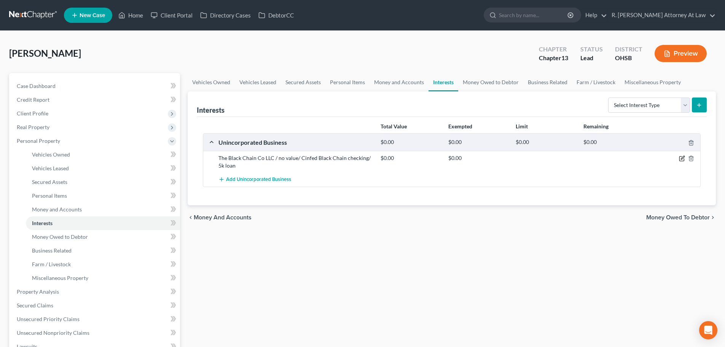
click at [680, 159] on icon "button" at bounding box center [682, 158] width 6 height 6
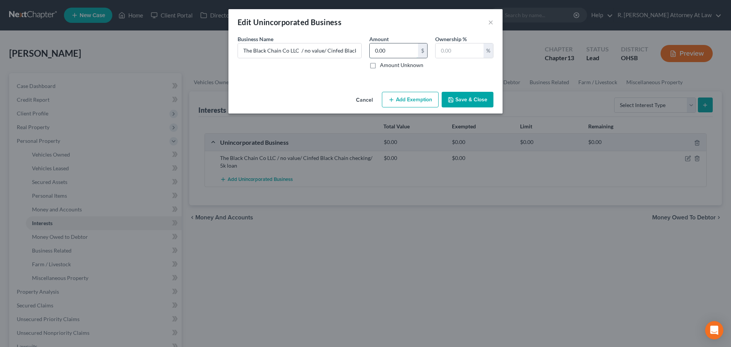
click at [390, 52] on input "0.00" at bounding box center [394, 50] width 48 height 14
type input "1,000"
click at [358, 49] on input "The Black Chain Co LLC / no value/ Cinfed Black Chain checking/ 5k loan" at bounding box center [299, 50] width 123 height 14
click at [357, 50] on input "The Black Chain Co LLC / no value/ Cinfed Black Chain checking/ 5k loan" at bounding box center [299, 50] width 123 height 14
click at [356, 50] on input "The Black Chain Co LLC / no value/ Cinfed Black Chain checking/ 5k loan" at bounding box center [299, 50] width 123 height 14
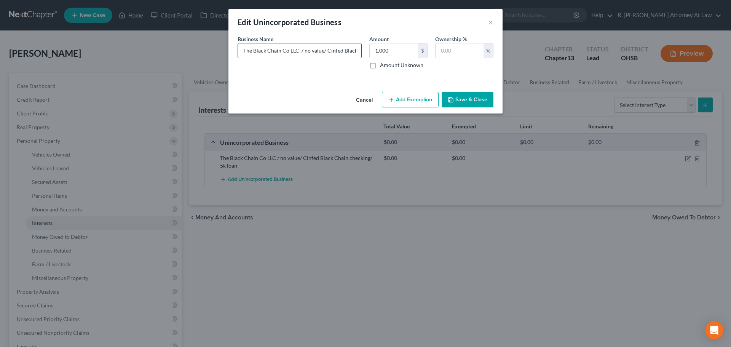
click at [354, 50] on input "The Black Chain Co LLC / no value/ Cinfed Black Chain checking/ 5k loan" at bounding box center [299, 50] width 123 height 14
type input "The Black Chain Co LLC / no value/ Cinfed Black/ equipment 500 & 500 inventory …"
click at [411, 96] on button "Add Exemption" at bounding box center [410, 100] width 57 height 16
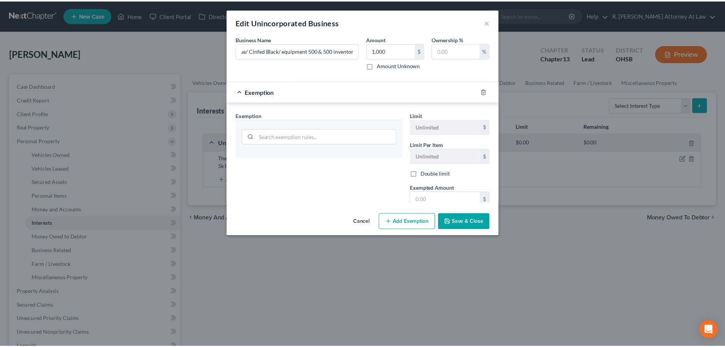
scroll to position [0, 0]
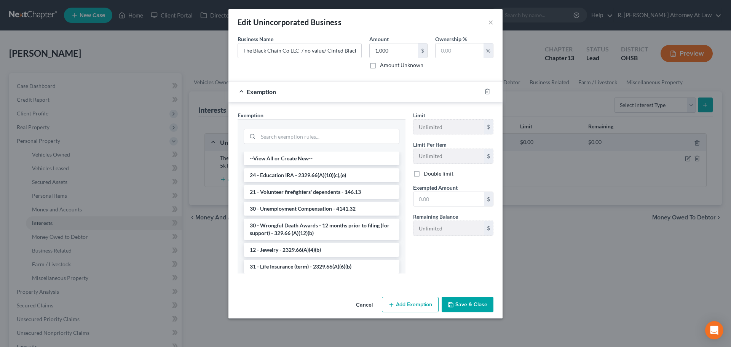
click at [294, 128] on div at bounding box center [322, 136] width 156 height 20
click at [294, 134] on input "search" at bounding box center [328, 136] width 141 height 14
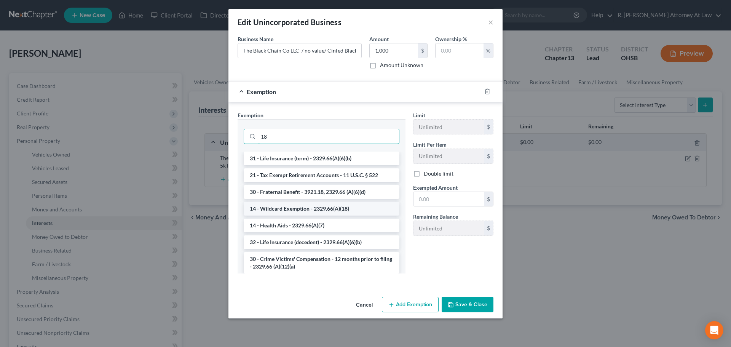
type input "18"
click at [339, 205] on li "14 - Wildcard Exemption - 2329.66(A)(18)" at bounding box center [322, 209] width 156 height 14
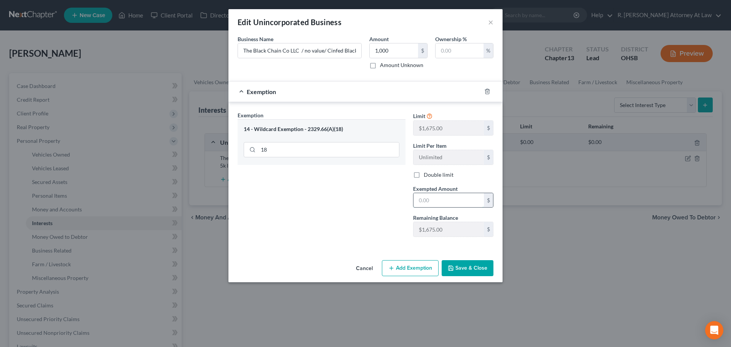
click at [428, 204] on input "text" at bounding box center [448, 200] width 70 height 14
type input "1,000"
drag, startPoint x: 368, startPoint y: 211, endPoint x: 371, endPoint y: 210, distance: 4.0
click at [367, 209] on div "Exemption Set must be selected for CA. Exemption * 14 - Wildcard Exemption - 23…" at bounding box center [321, 177] width 175 height 132
click at [459, 268] on button "Save & Close" at bounding box center [467, 268] width 52 height 16
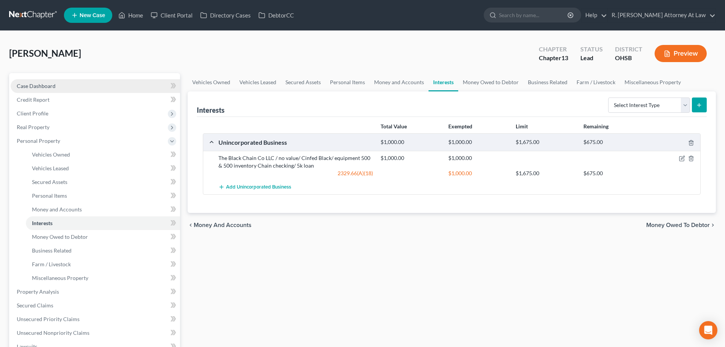
click at [34, 85] on span "Case Dashboard" at bounding box center [36, 86] width 39 height 6
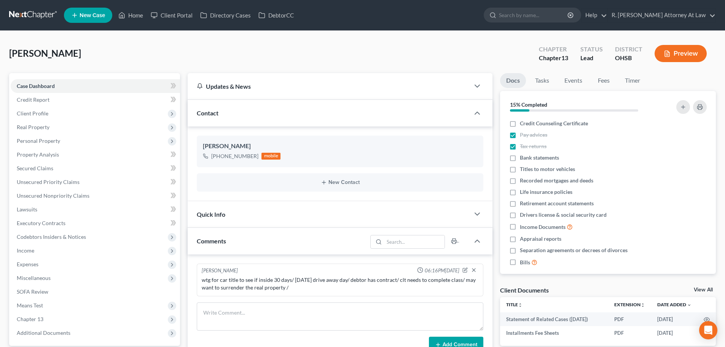
click at [190, 49] on div "Thompson, Alesa Upgraded Chapter Chapter 13 Status Lead District OHSB Preview" at bounding box center [362, 56] width 707 height 33
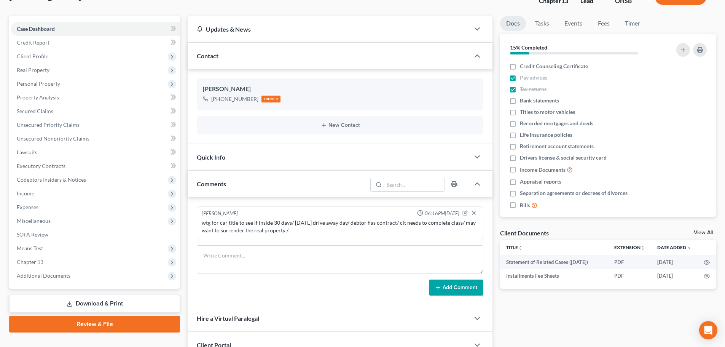
scroll to position [151, 0]
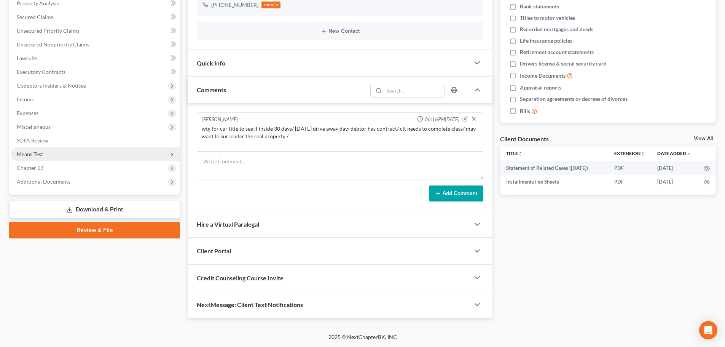
click at [27, 153] on span "Means Test" at bounding box center [30, 154] width 26 height 6
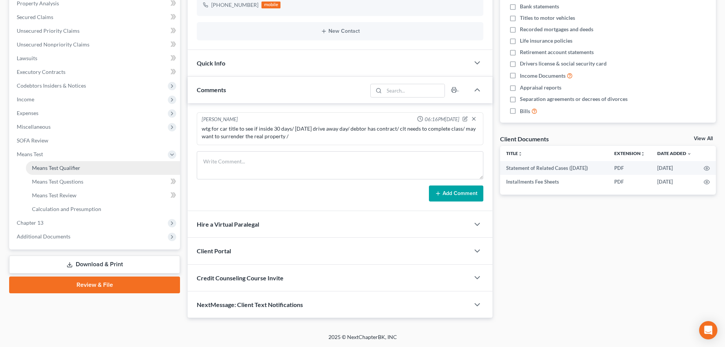
click at [38, 164] on span "Means Test Qualifier" at bounding box center [56, 167] width 48 height 6
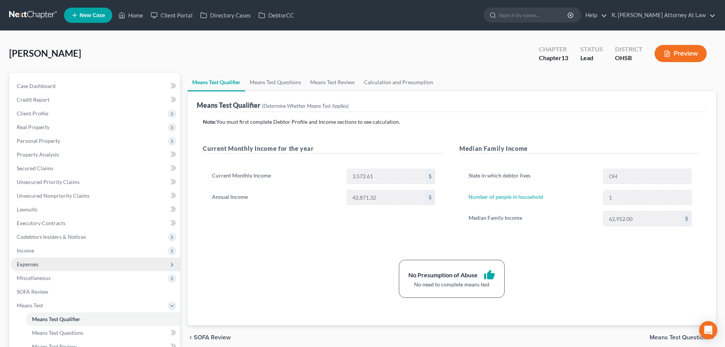
click at [24, 265] on span "Expenses" at bounding box center [28, 264] width 22 height 6
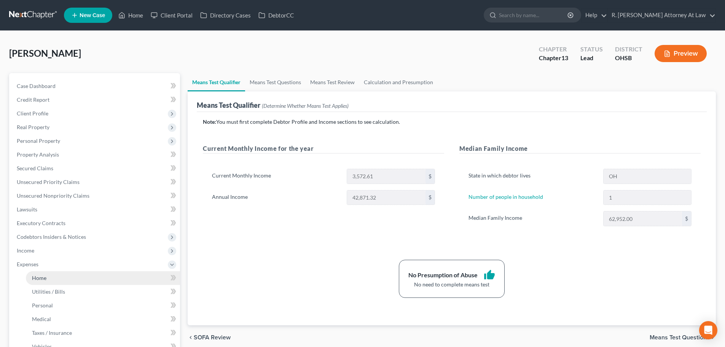
click at [35, 276] on span "Home" at bounding box center [39, 277] width 14 height 6
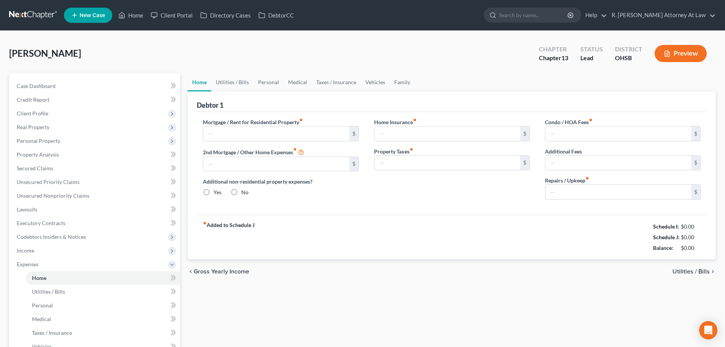
type input "0.00"
radio input "true"
type input "0.00"
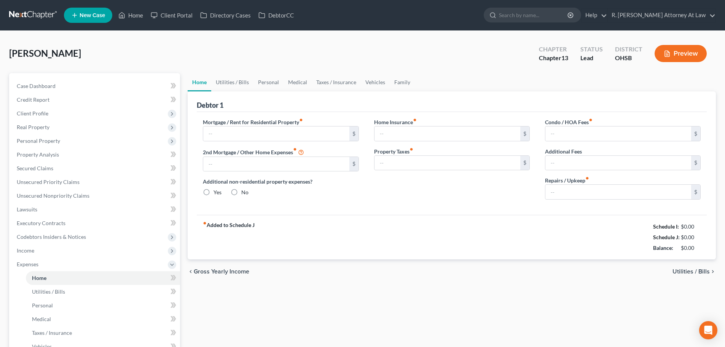
type input "0.00"
click at [241, 83] on link "Utilities / Bills" at bounding box center [232, 82] width 42 height 18
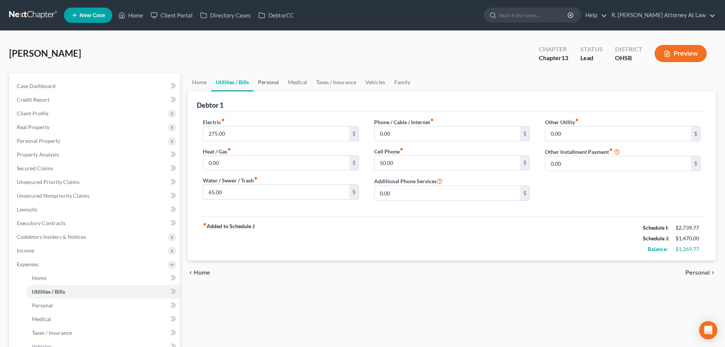
click at [269, 84] on link "Personal" at bounding box center [268, 82] width 30 height 18
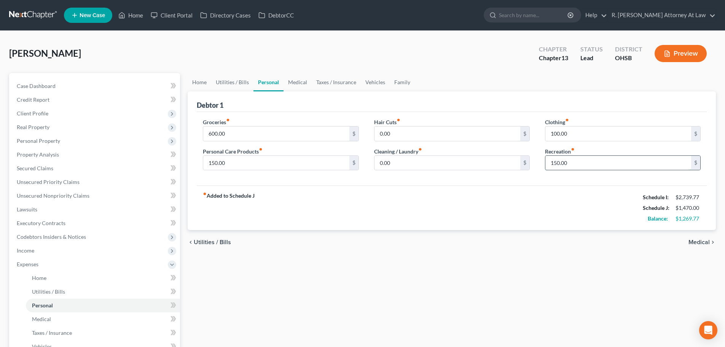
click at [568, 163] on input "150.00" at bounding box center [618, 163] width 146 height 14
click at [235, 134] on input "600.00" at bounding box center [276, 133] width 146 height 14
type input "500"
click at [298, 81] on link "Medical" at bounding box center [298, 82] width 28 height 18
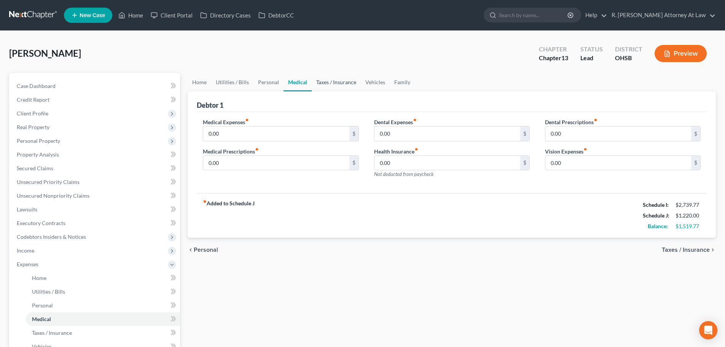
click at [341, 83] on link "Taxes / Insurance" at bounding box center [336, 82] width 49 height 18
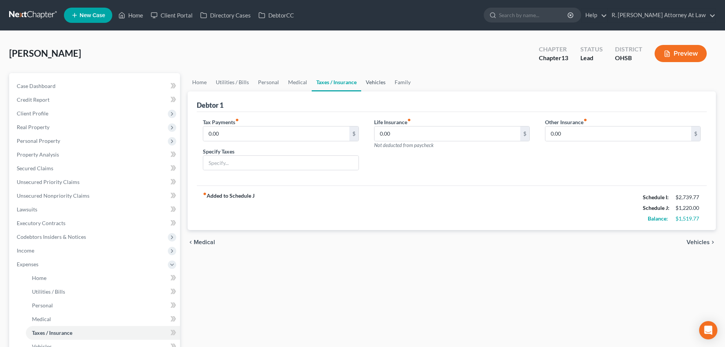
click at [374, 82] on link "Vehicles" at bounding box center [375, 82] width 29 height 18
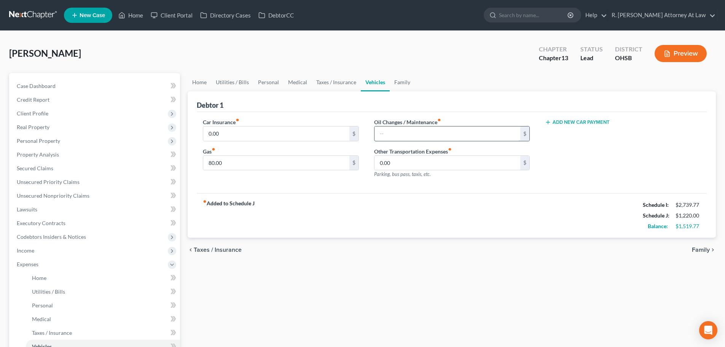
click at [398, 134] on input "text" at bounding box center [448, 133] width 146 height 14
type input "50"
click at [252, 132] on input "0.00" at bounding box center [276, 133] width 146 height 14
type input "120"
drag, startPoint x: 233, startPoint y: 160, endPoint x: 261, endPoint y: 159, distance: 27.8
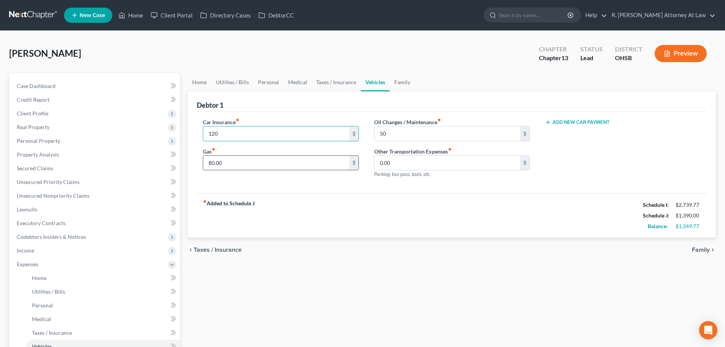
click at [233, 159] on input "80.00" at bounding box center [276, 163] width 146 height 14
